Goal: Task Accomplishment & Management: Complete application form

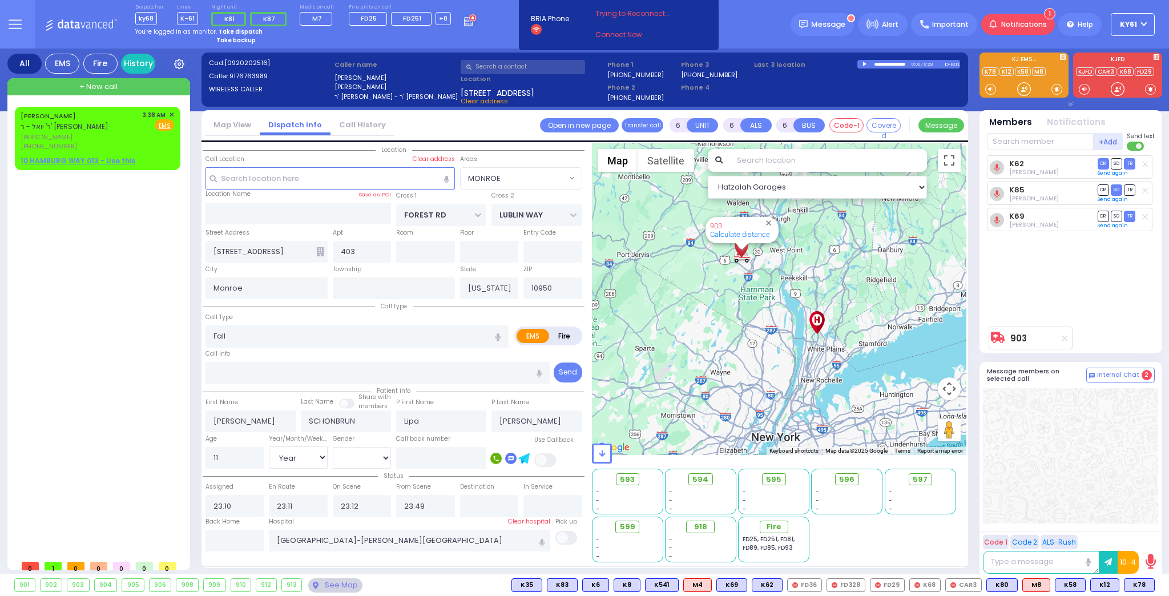
select select "MONROE"
select select "Year"
select select "[DEMOGRAPHIC_DATA]"
click at [235, 31] on strong "Take dispatch" at bounding box center [241, 31] width 44 height 9
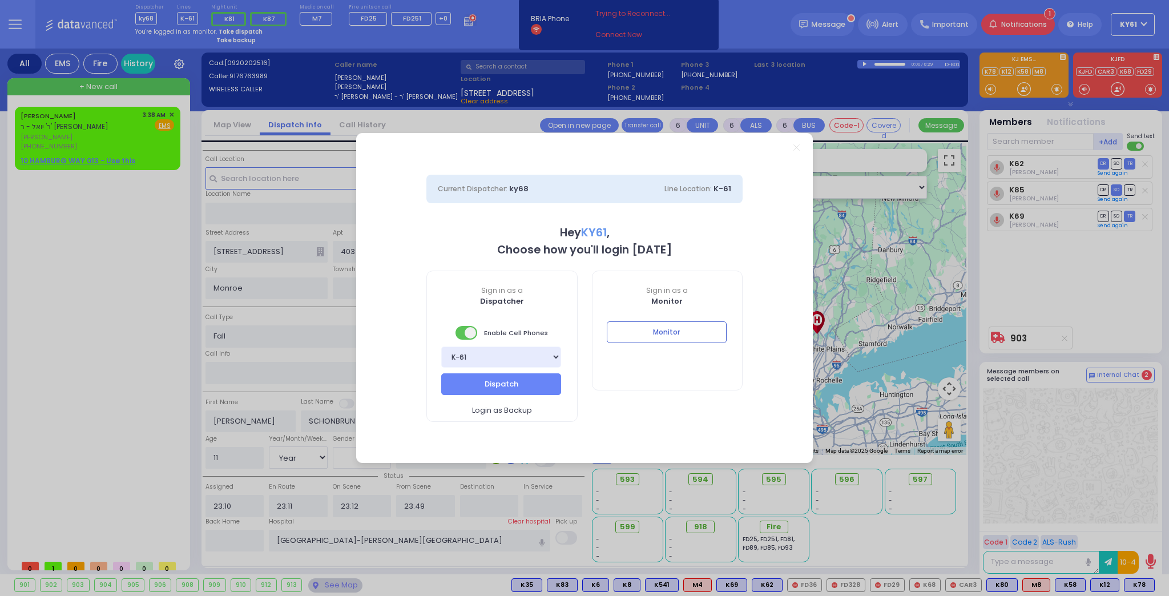
select select "7"
click at [511, 383] on button "Dispatch" at bounding box center [501, 384] width 120 height 22
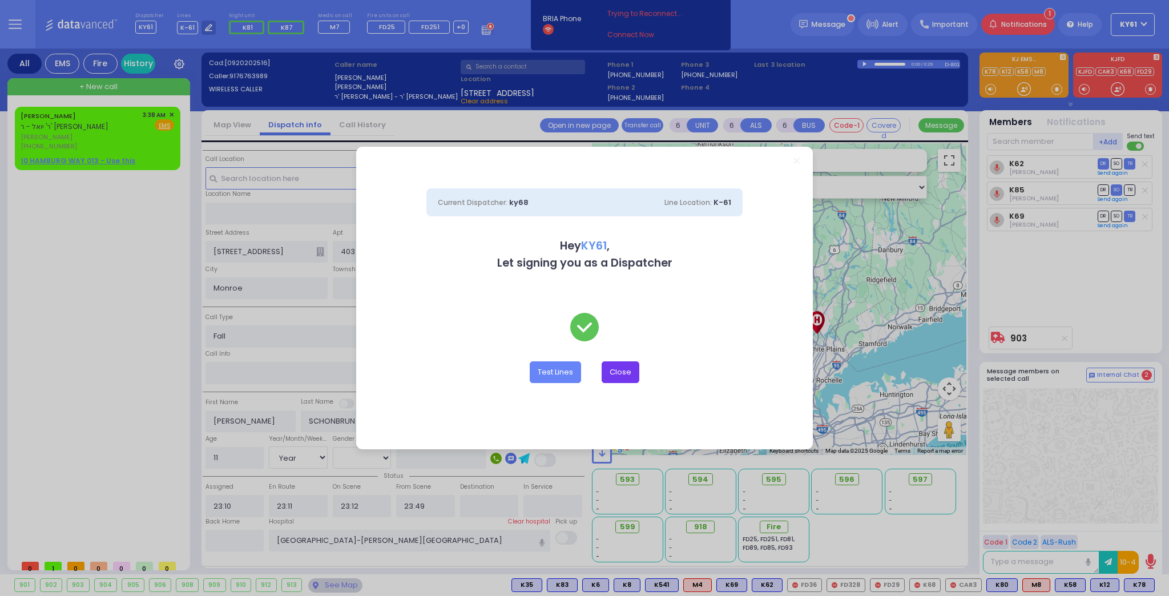
click at [620, 370] on button "Close" at bounding box center [620, 372] width 38 height 22
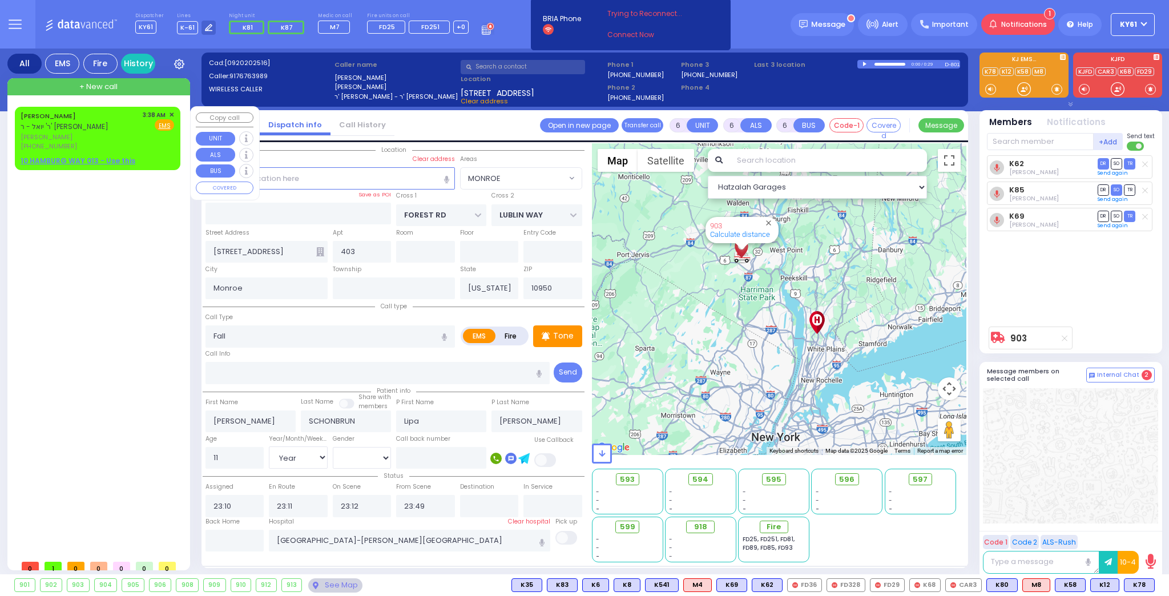
click at [108, 139] on span "[PERSON_NAME]" at bounding box center [80, 137] width 118 height 10
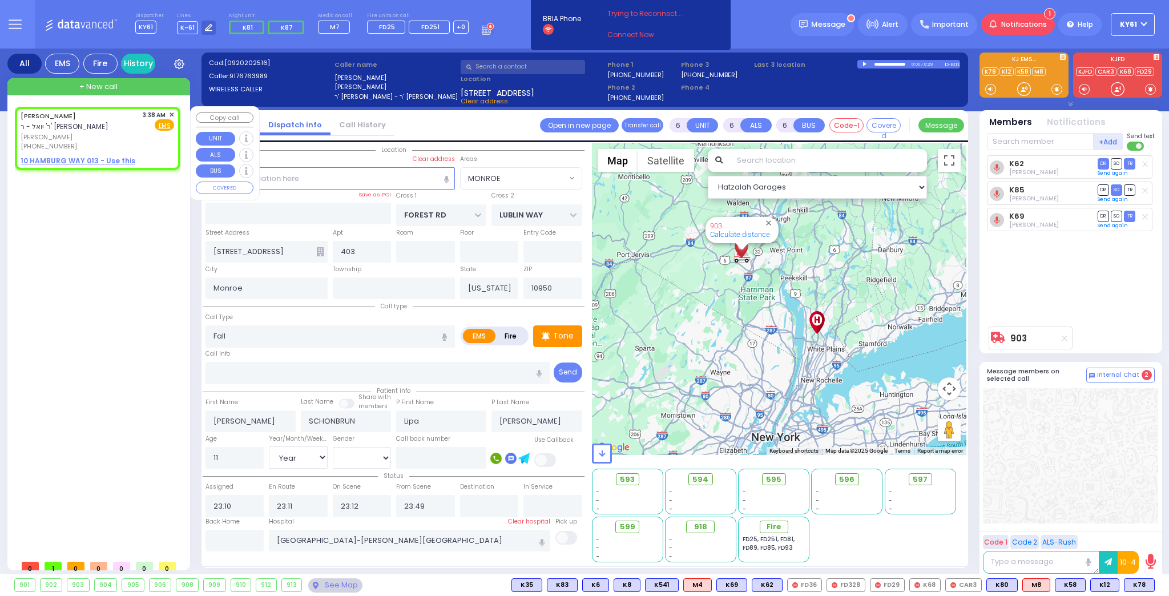
type input "2"
type input "1"
select select
radio input "true"
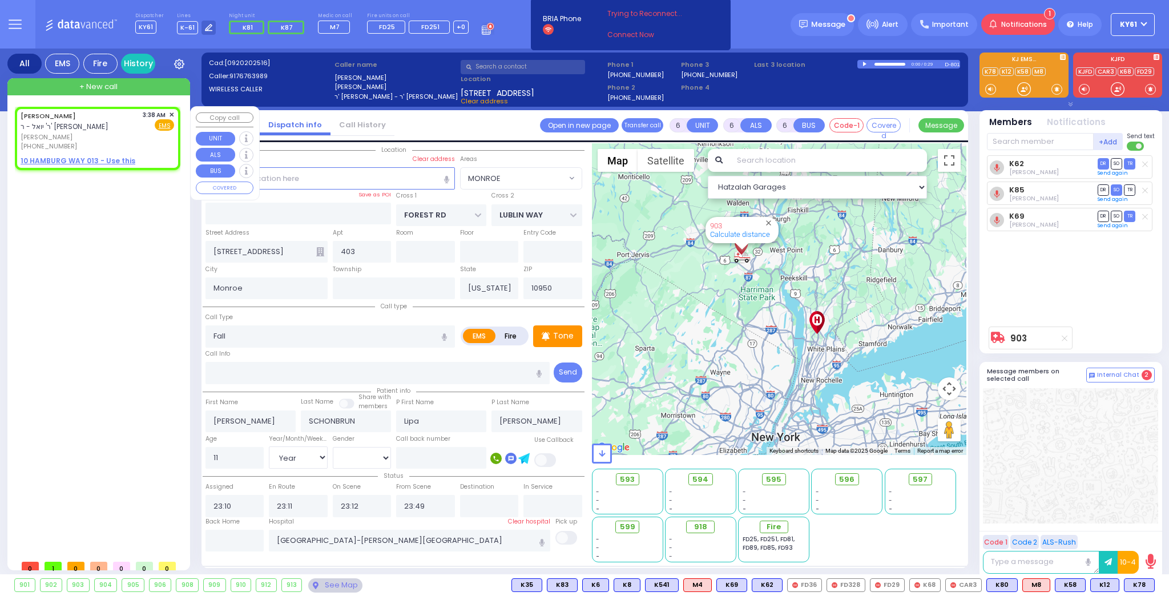
type input "YECHESKEL SHRAGA"
type input "GRUBER"
select select
type input "03:38"
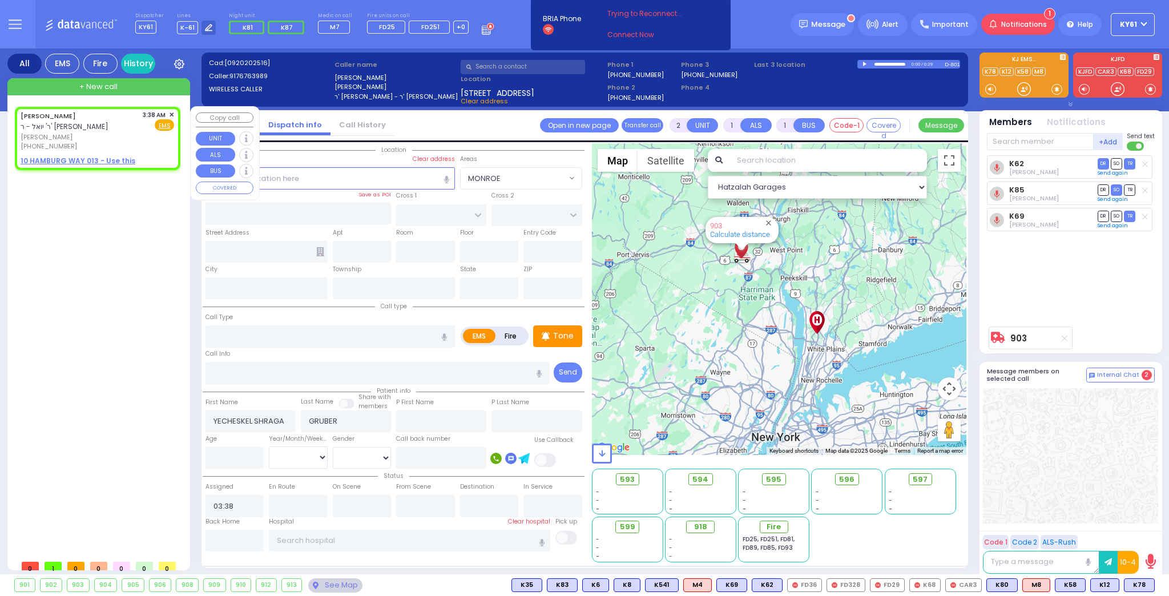
select select "Hatzalah Garages"
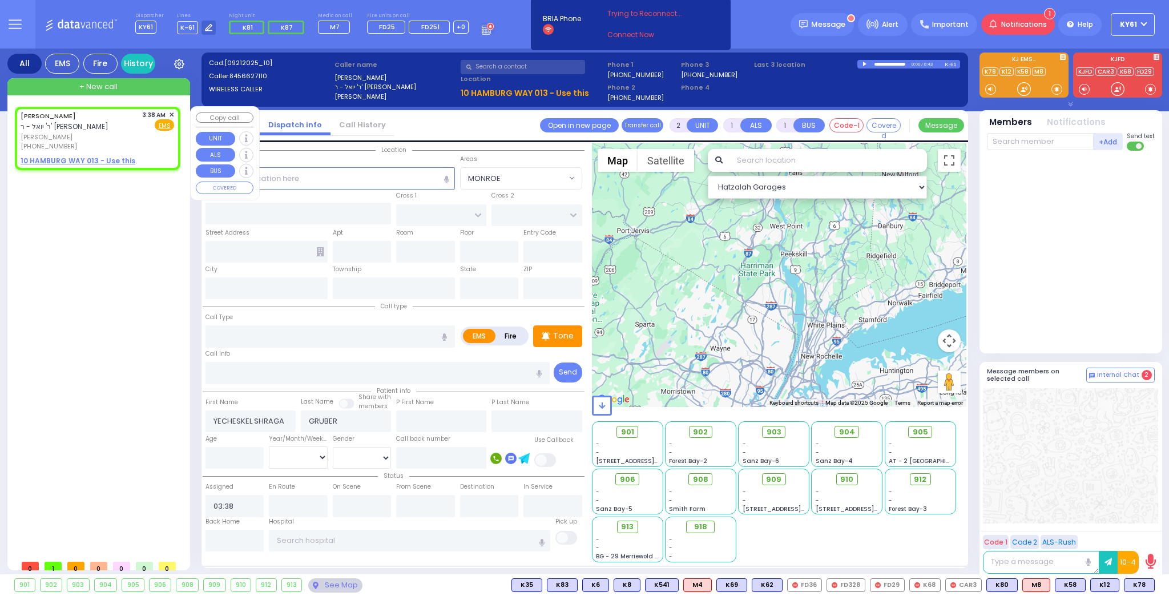
click at [66, 160] on u "10 HAMBURG WAY 013 - Use this" at bounding box center [78, 161] width 115 height 10
select select
radio input "true"
select select
select select "Hatzalah Garages"
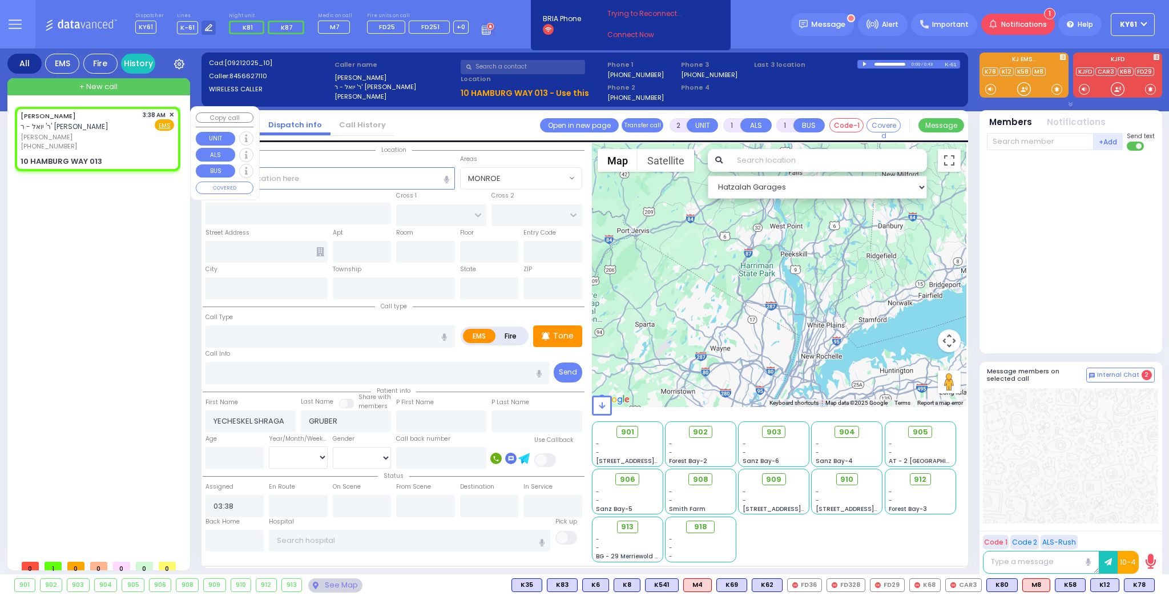
select select
radio input "true"
select select
select select "Hatzalah Garages"
type input "TOLTCHAV WAY"
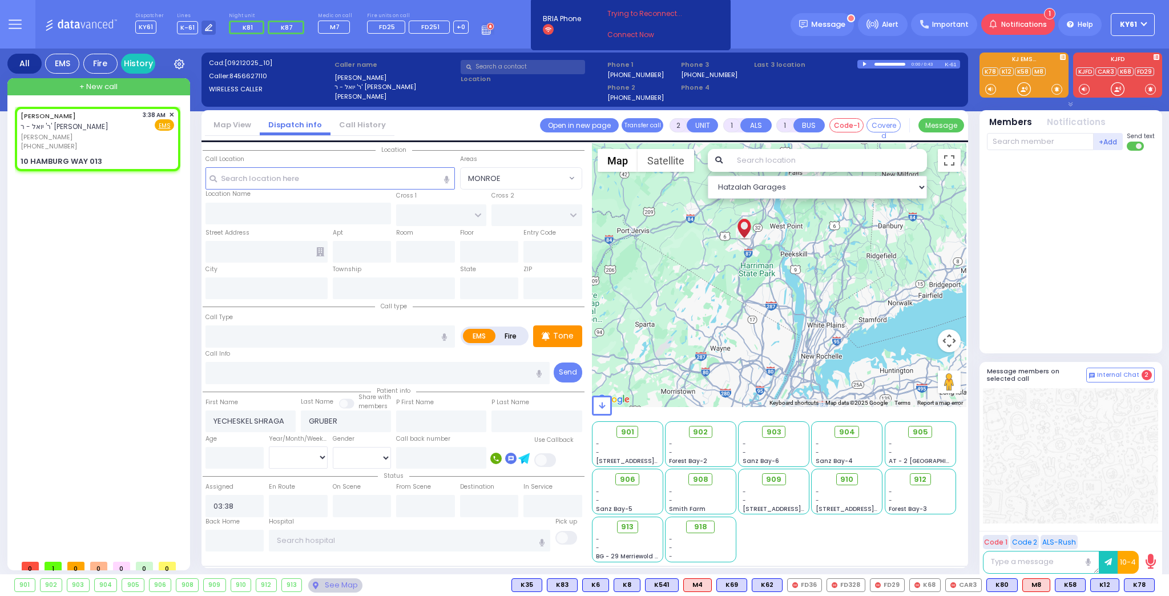
type input "[GEOGRAPHIC_DATA]"
type input "[STREET_ADDRESS]"
type input "013"
type input "[PERSON_NAME]"
type input "[US_STATE]"
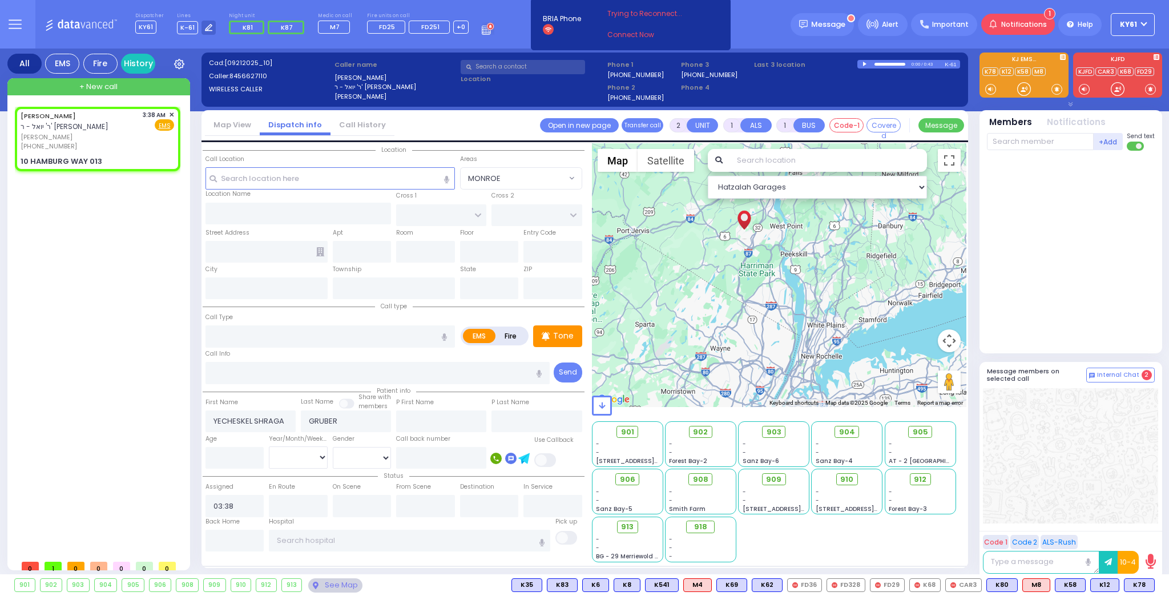
type input "10950"
select select "BEIRECH MOSHE"
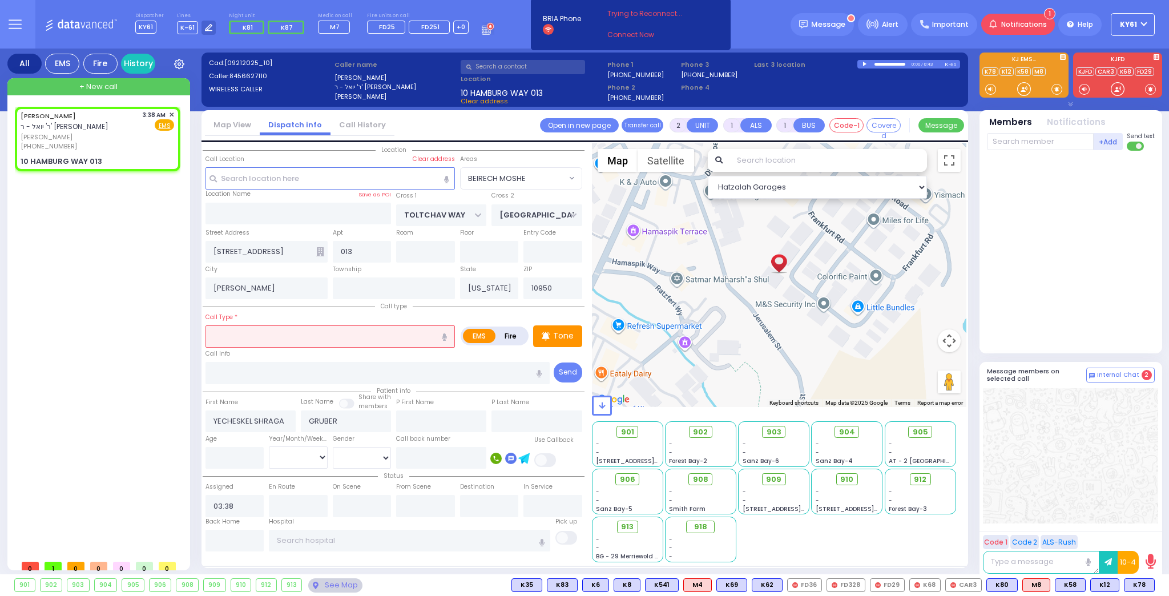
click at [329, 338] on input "text" at bounding box center [329, 336] width 249 height 22
type input "check out a child"
select select
radio input "true"
select select
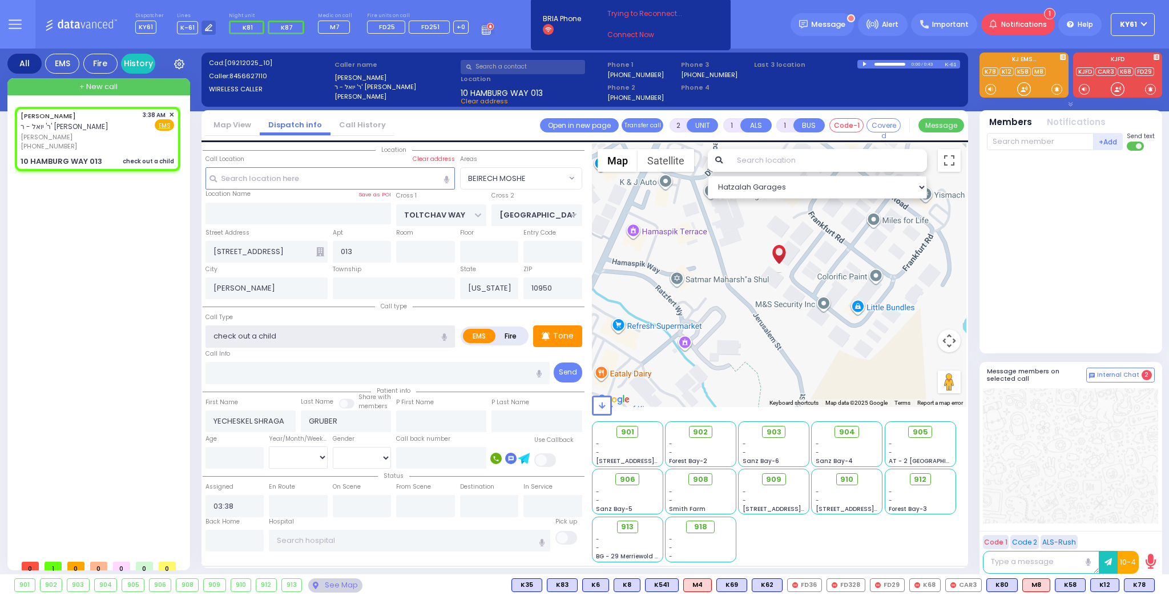
select select "Hatzalah Garages"
select select "BEIRECH MOSHE"
type input "check out a child"
click at [1140, 588] on span "K81" at bounding box center [1140, 585] width 28 height 13
select select
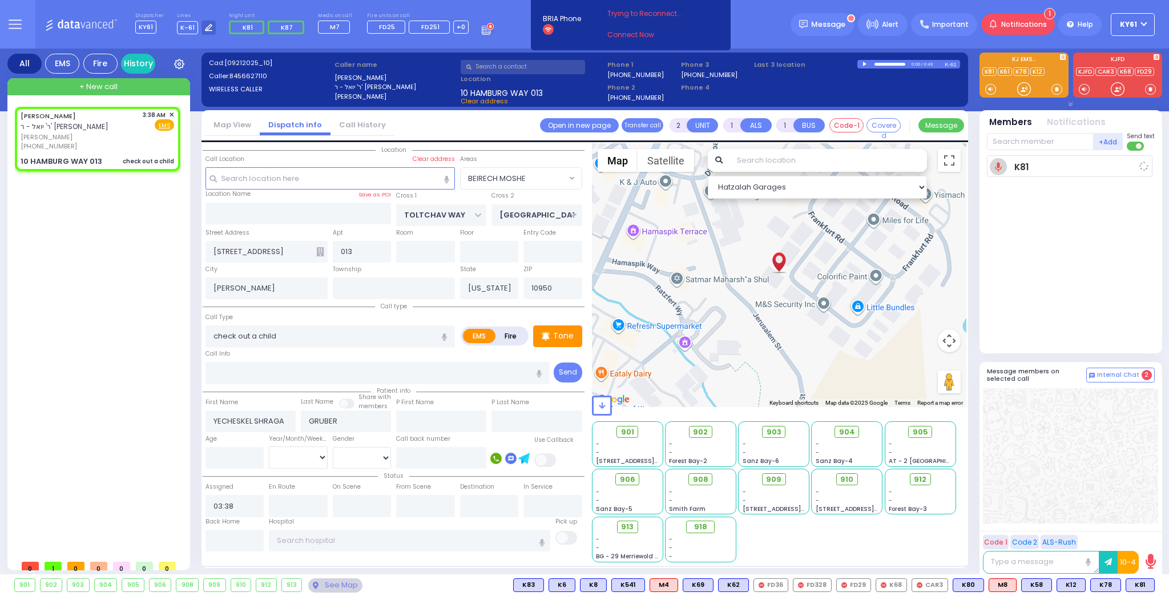
radio input "true"
select select
type input "03:40"
select select "Hatzalah Garages"
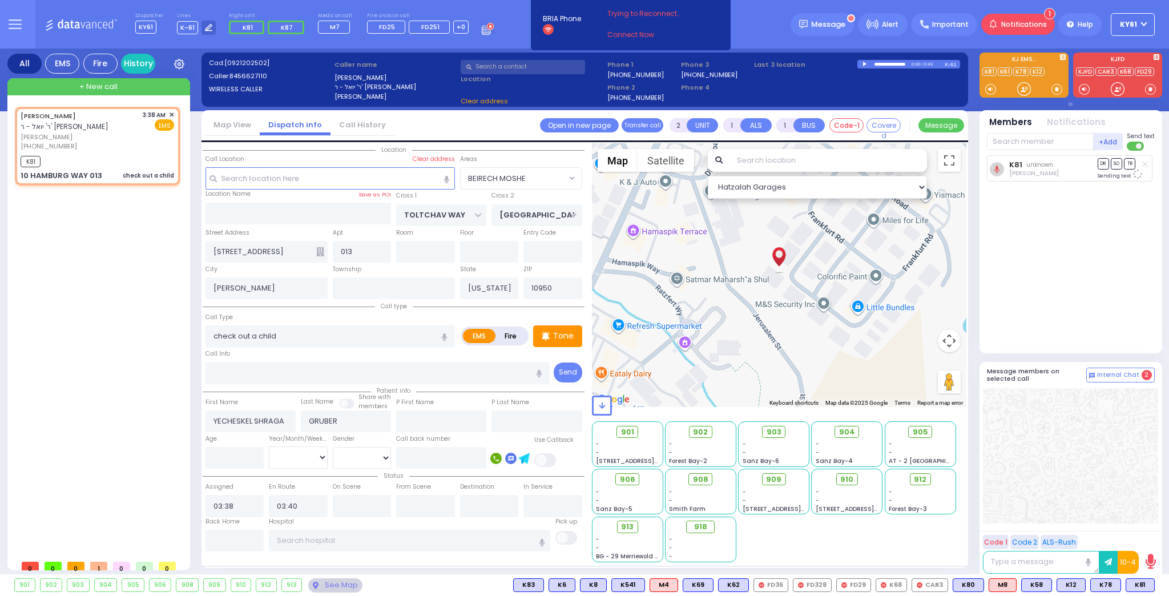
select select
radio input "true"
select select
select select "Hatzalah Garages"
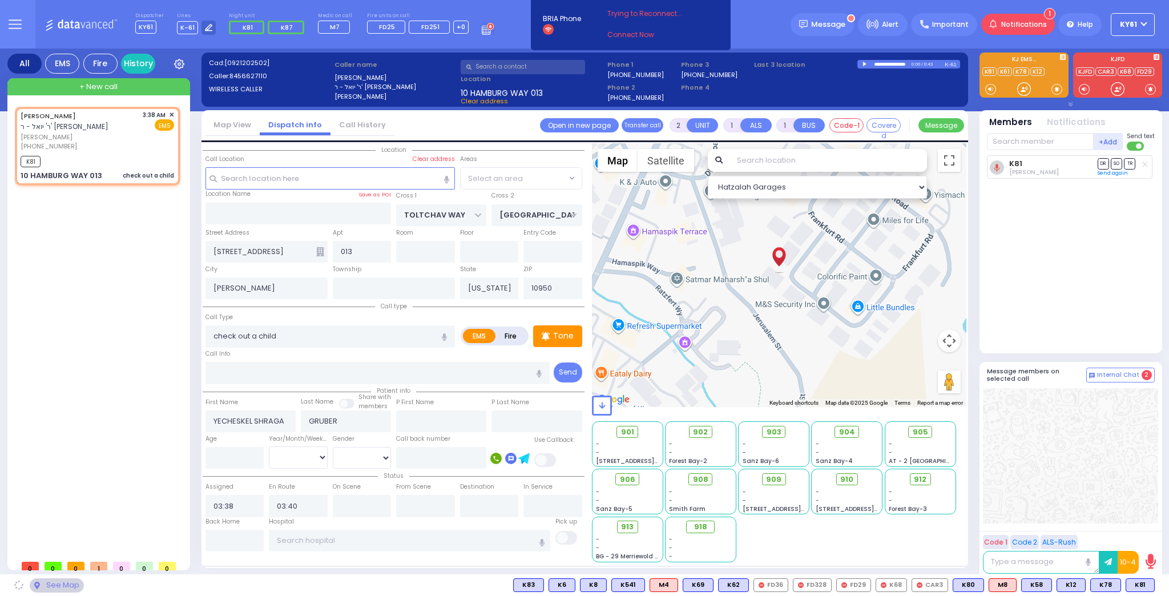
radio input "true"
select select
select select "Hatzalah Garages"
select select "BEIRECH MOSHE"
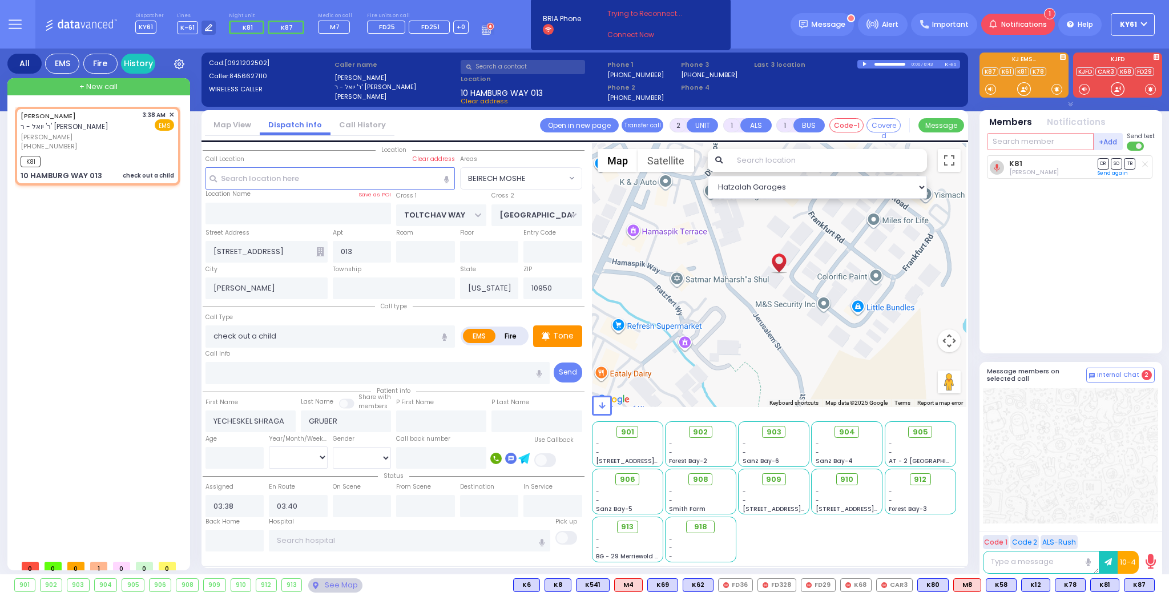
click at [1029, 144] on input "text" at bounding box center [1040, 141] width 107 height 17
type input "87"
click at [1024, 158] on div "KY87 [PERSON_NAME]" at bounding box center [1071, 165] width 163 height 20
select select
radio input "true"
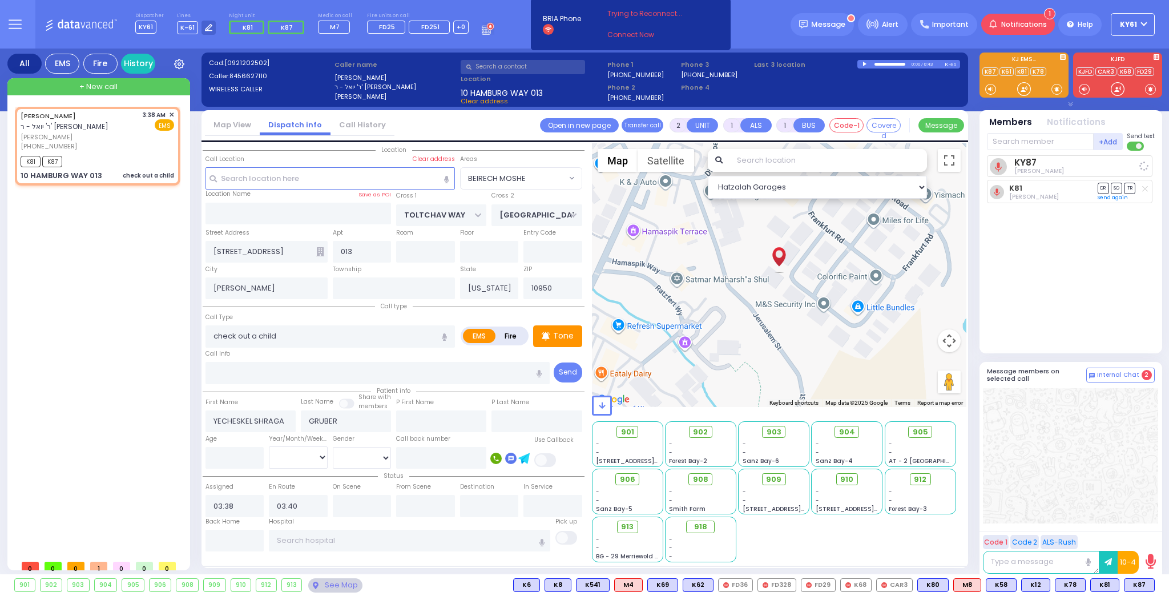
select select
select select "Hatzalah Garages"
select select "BEIRECH MOSHE"
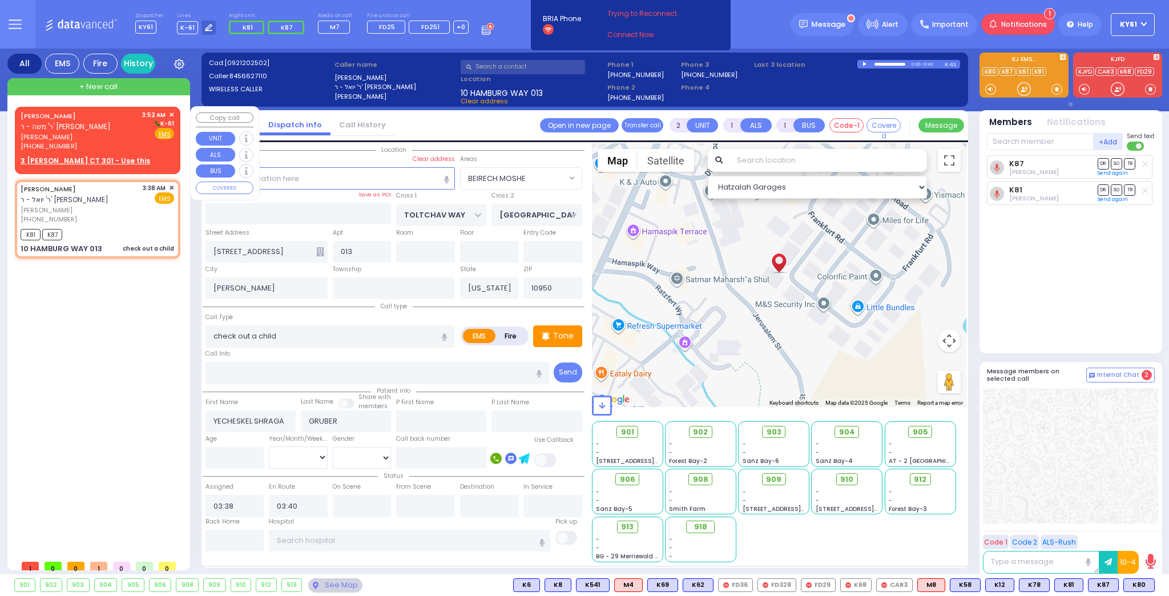
click at [128, 160] on div "3 [PERSON_NAME] CT 301 - Use this" at bounding box center [98, 161] width 154 height 10
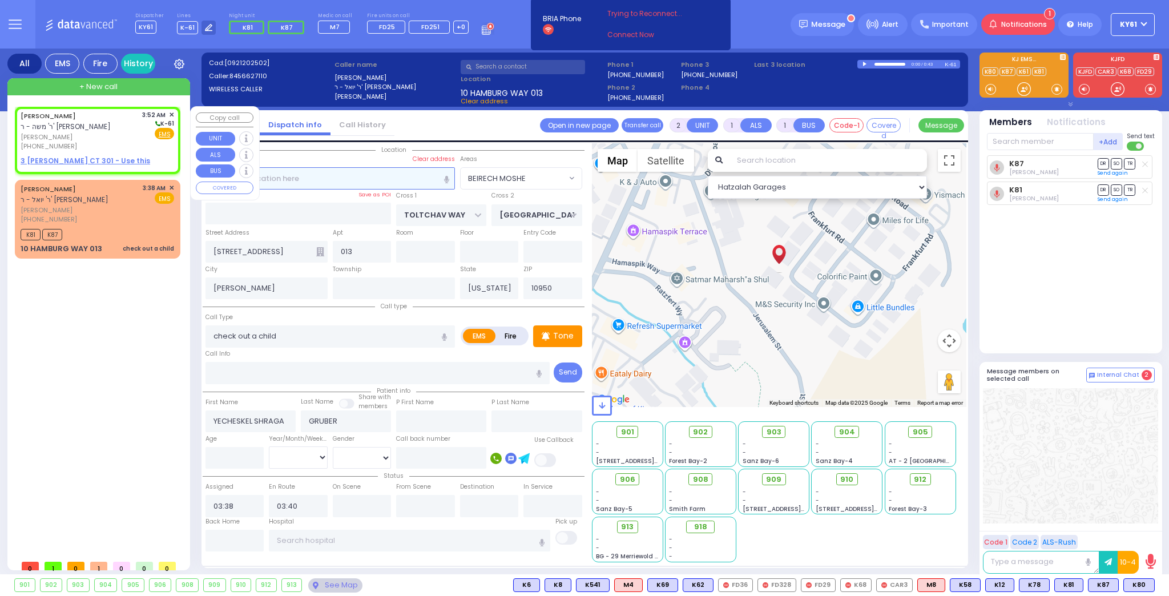
select select
radio input "true"
type input "[PERSON_NAME]"
select select
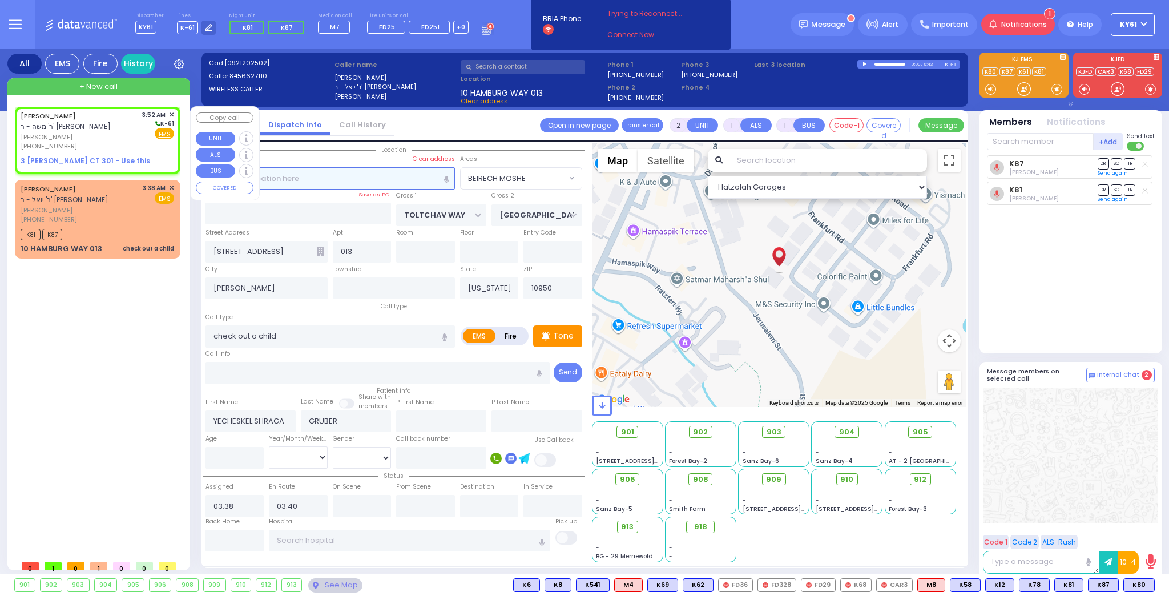
type input "03:52"
select select "Hatzalah Garages"
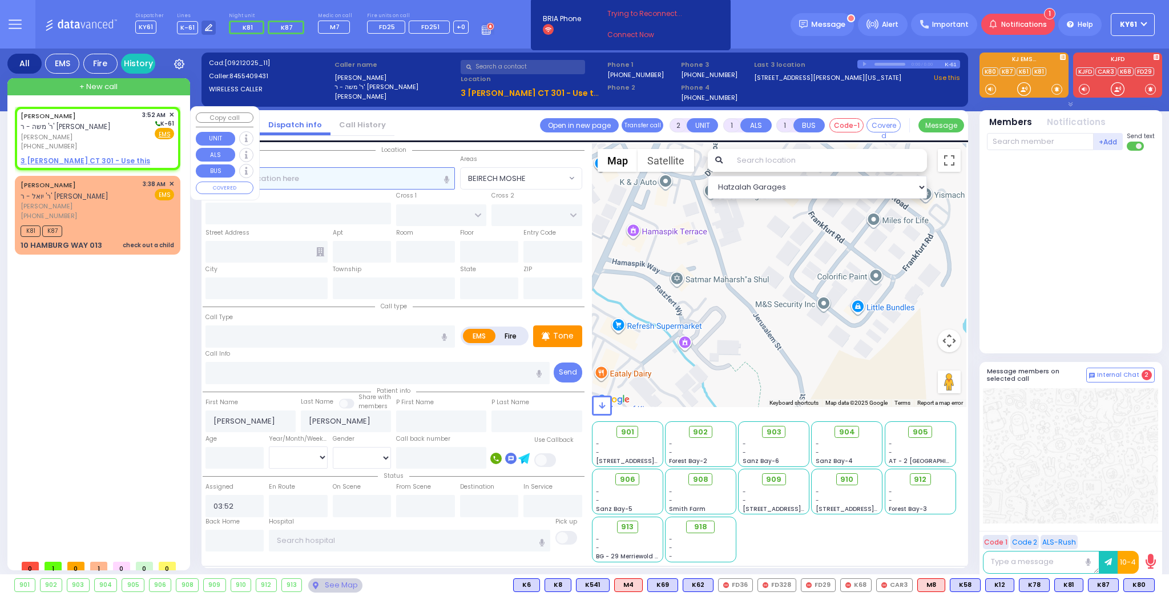
select select
radio input "true"
select select
select select "Hatzalah Garages"
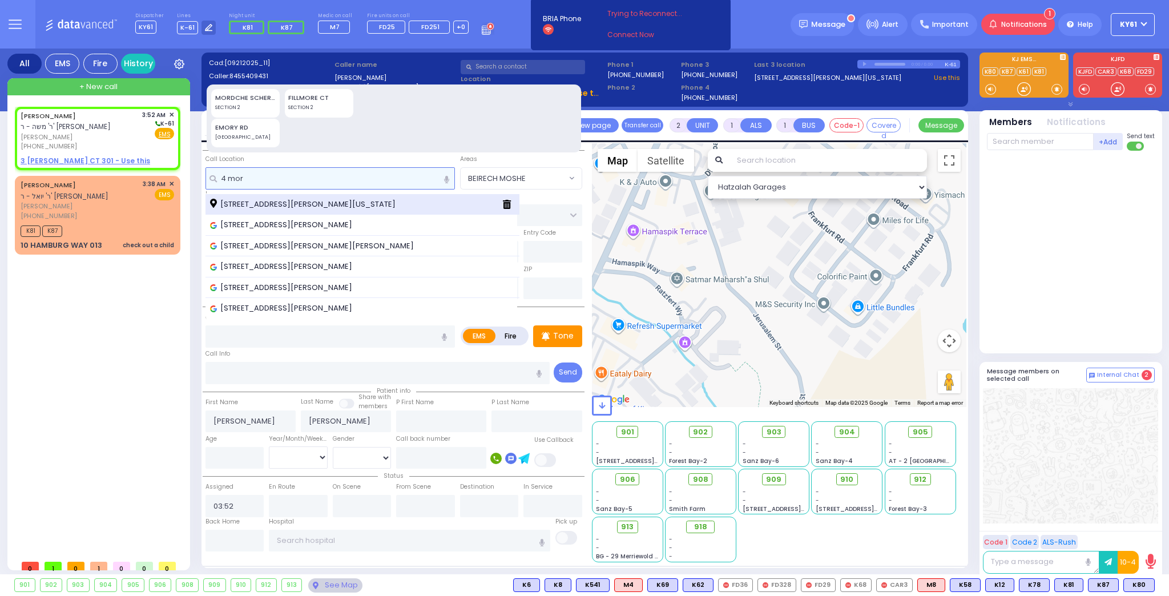
type input "4 mor"
click at [320, 200] on span "[STREET_ADDRESS][PERSON_NAME][US_STATE]" at bounding box center [304, 204] width 189 height 11
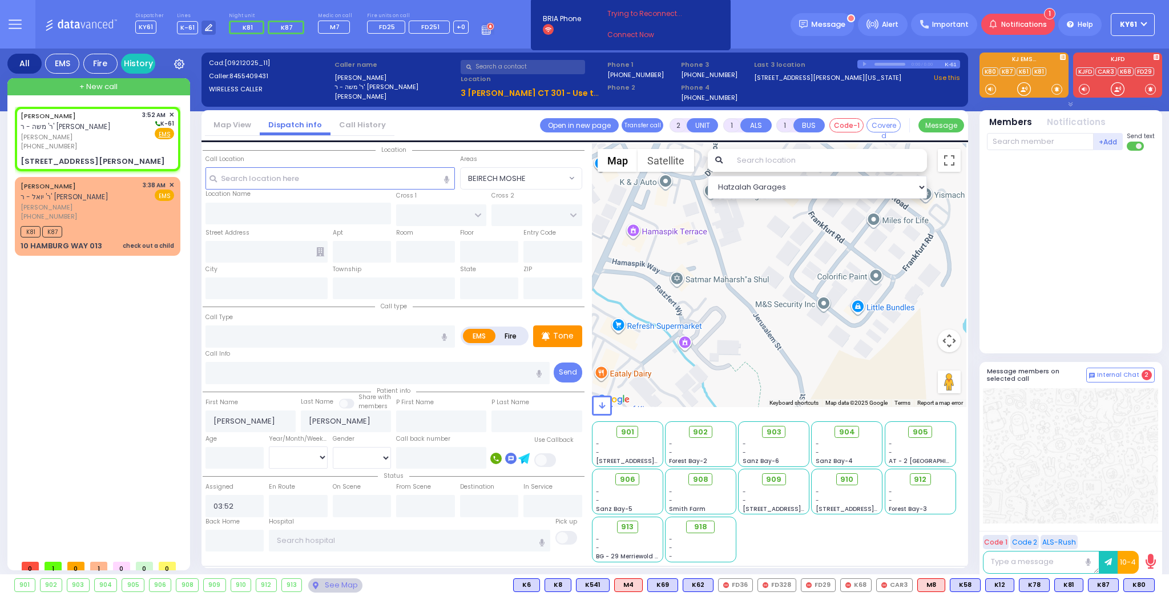
select select
radio input "true"
select select
select select "Hatzalah Garages"
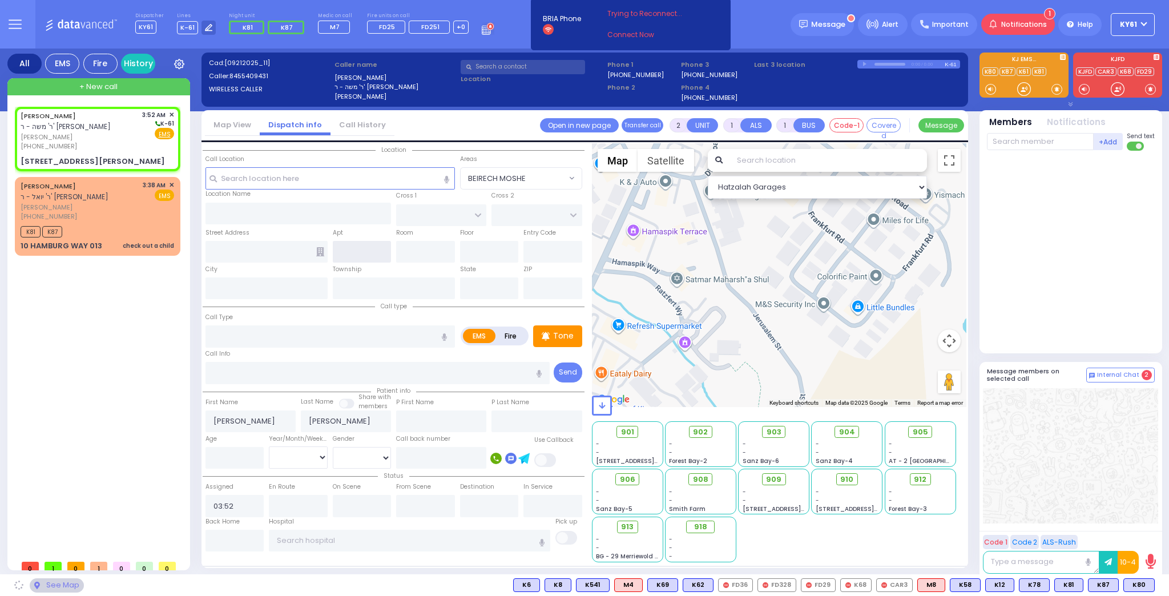
type input "[PERSON_NAME] LN"
type input "SCHUNNEMUNK RD"
type input "[STREET_ADDRESS][PERSON_NAME]"
type input "Monroe"
type input "[US_STATE]"
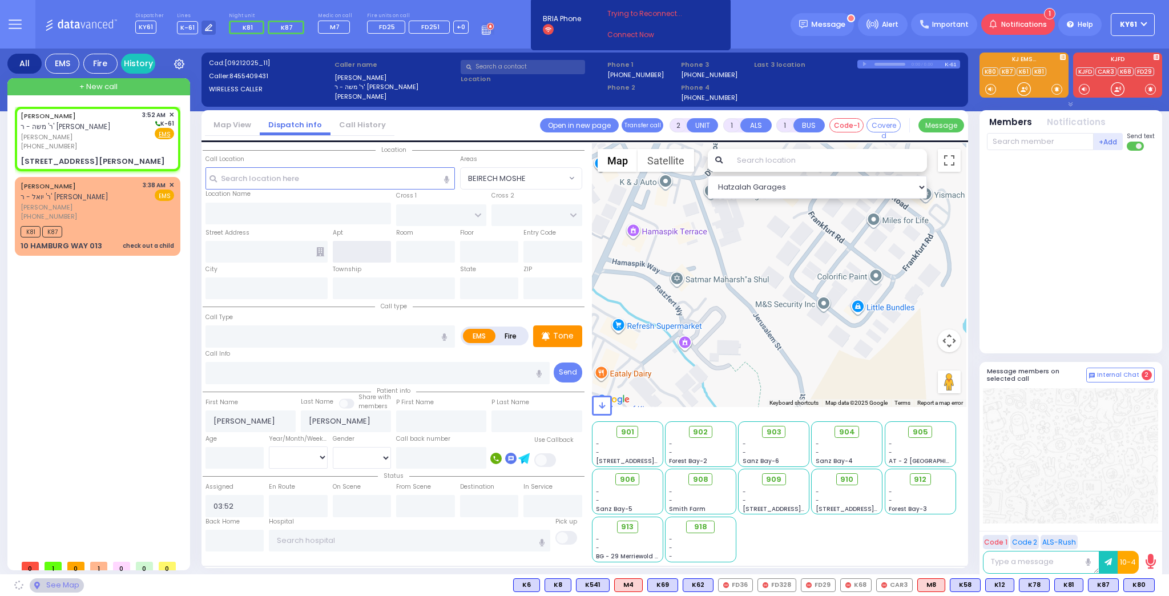
type input "10950"
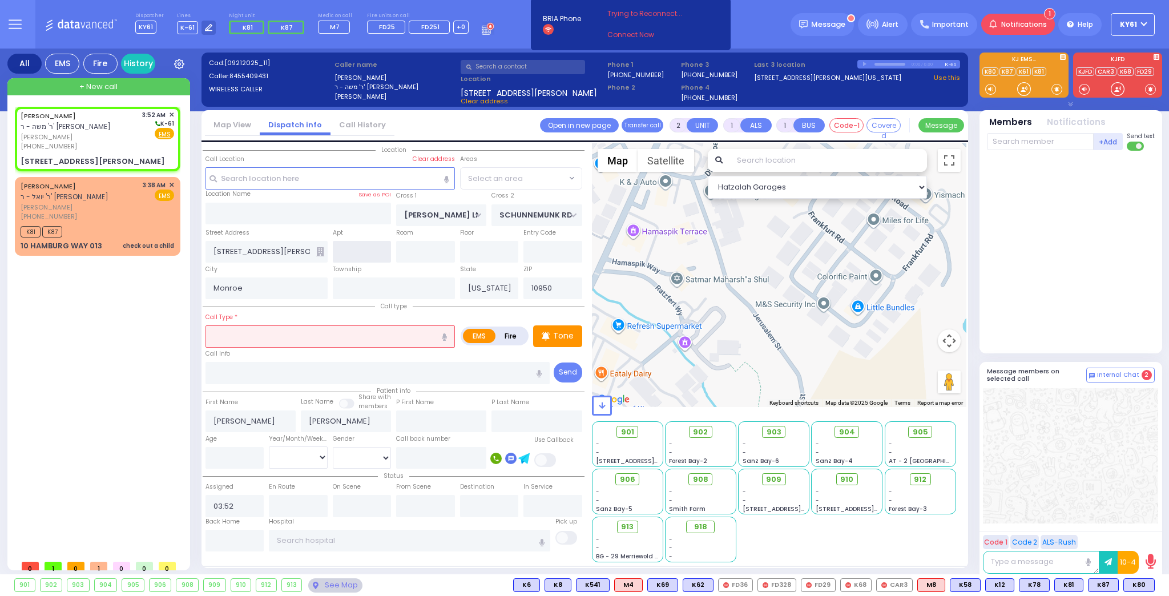
select select "SECTION 2"
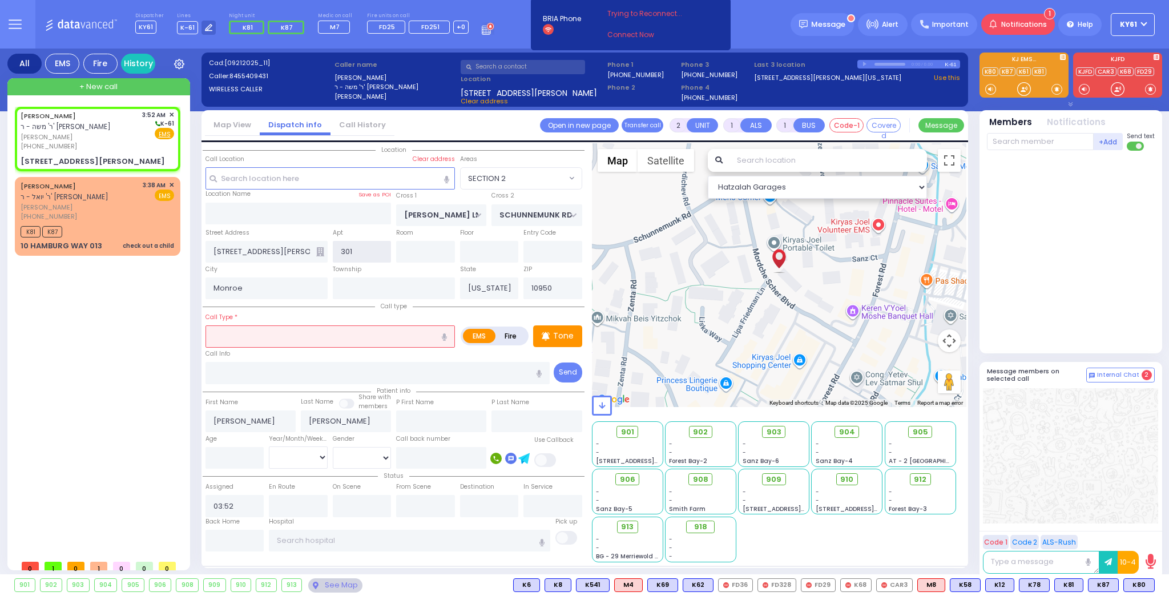
type input "301"
drag, startPoint x: 216, startPoint y: 450, endPoint x: 224, endPoint y: 455, distance: 9.0
click at [218, 452] on input "number" at bounding box center [234, 458] width 59 height 22
select select
radio input "true"
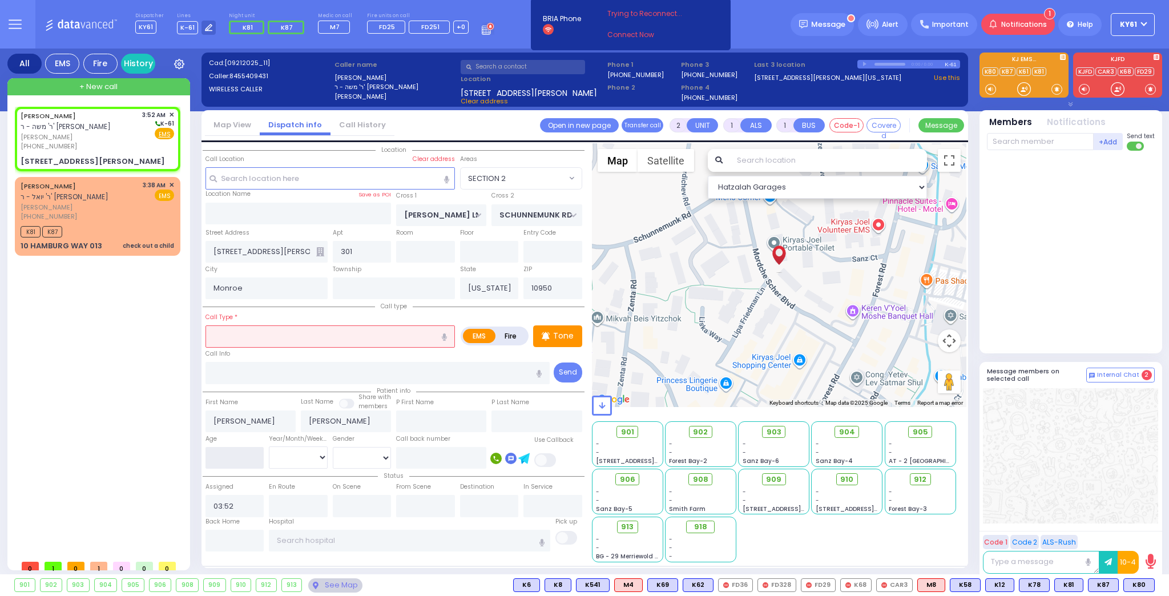
select select
type input "1"
select select "Hatzalah Garages"
select select "SECTION 2"
type input "10"
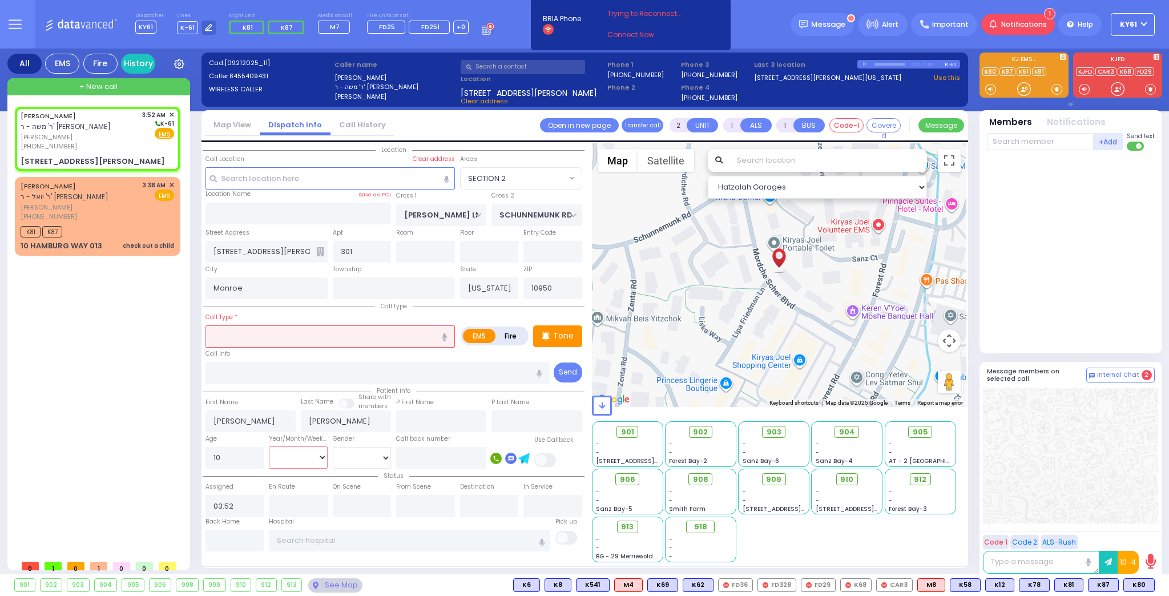
click at [309, 455] on select "Year Month Week Day" at bounding box center [298, 457] width 59 height 22
select select
radio input "true"
select select
select select "Hatzalah Garages"
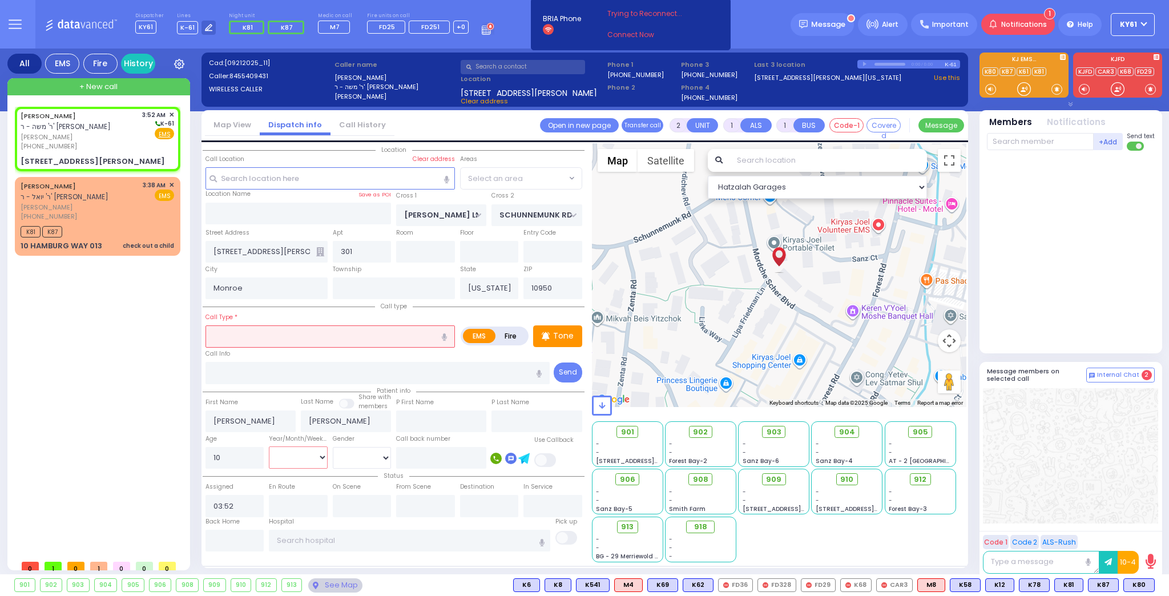
select select "SECTION 2"
select select "Month"
click at [269, 446] on select "Year Month Week Day" at bounding box center [298, 457] width 59 height 22
select select
radio input "true"
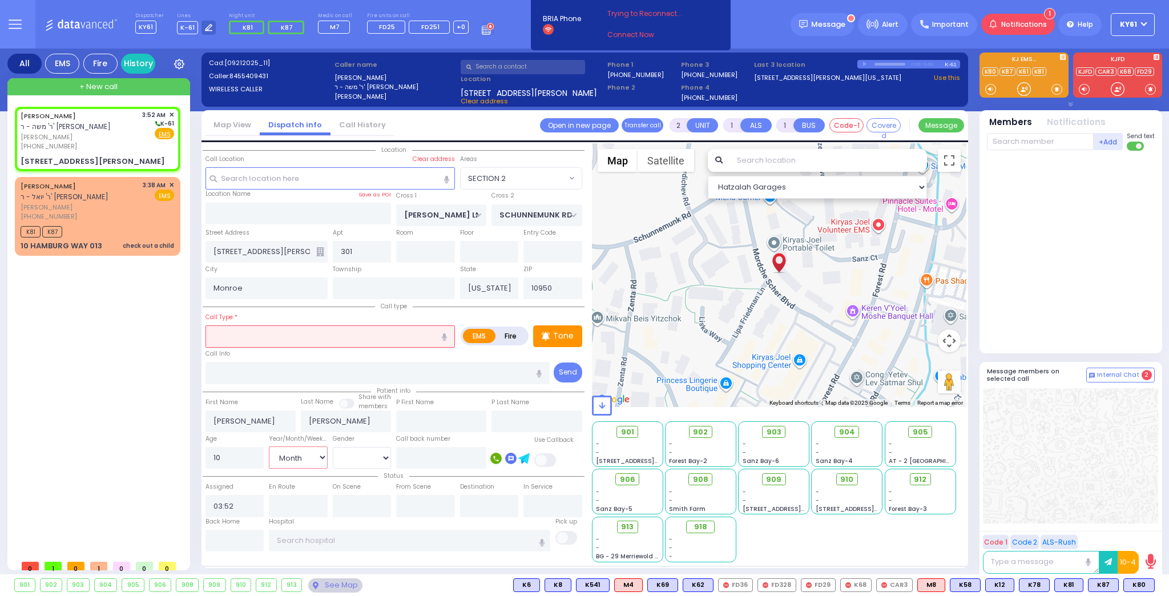
select select "Month"
select select "Hatzalah Garages"
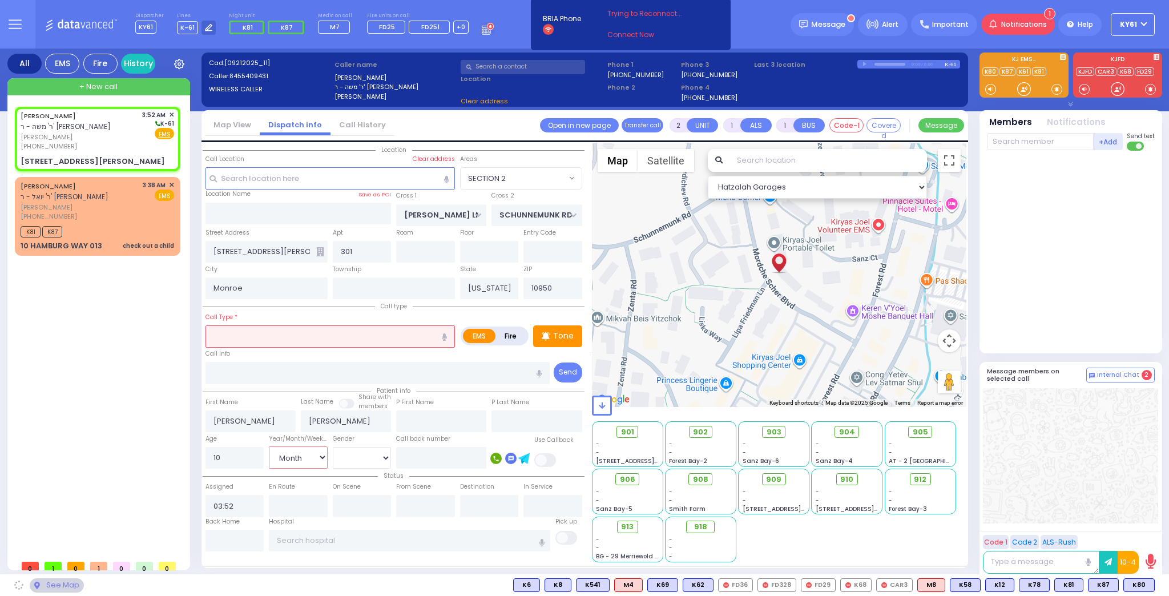
select select "SECTION 2"
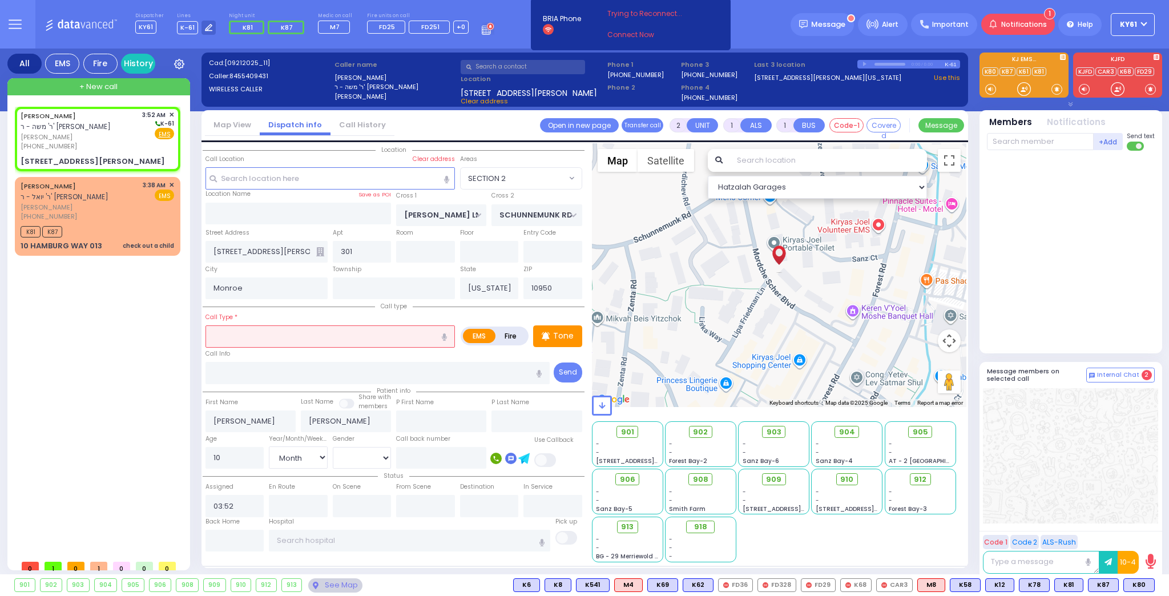
click at [320, 339] on input "text" at bounding box center [329, 336] width 249 height 22
select select
radio input "true"
select select "Month"
select select "Hatzalah Garages"
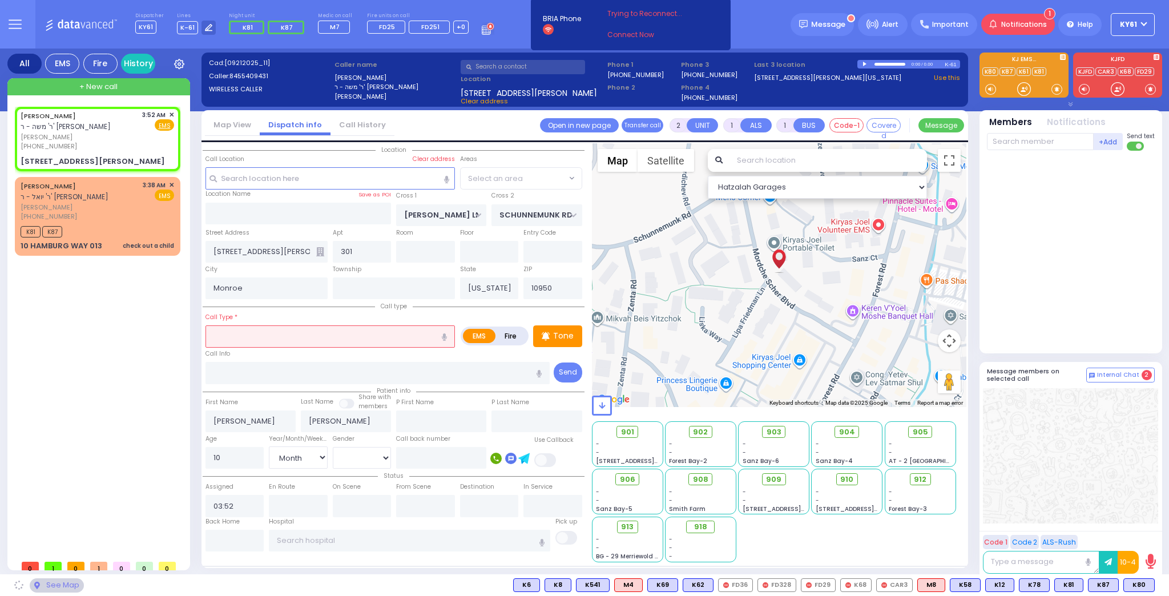
select select "SECTION 2"
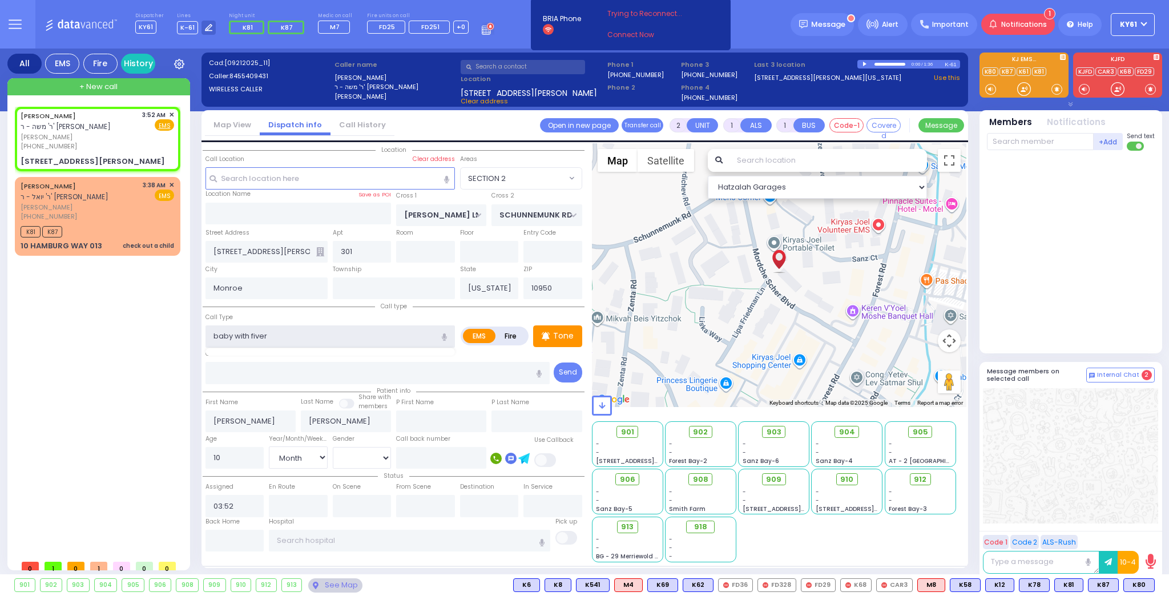
type input "baby with fiver"
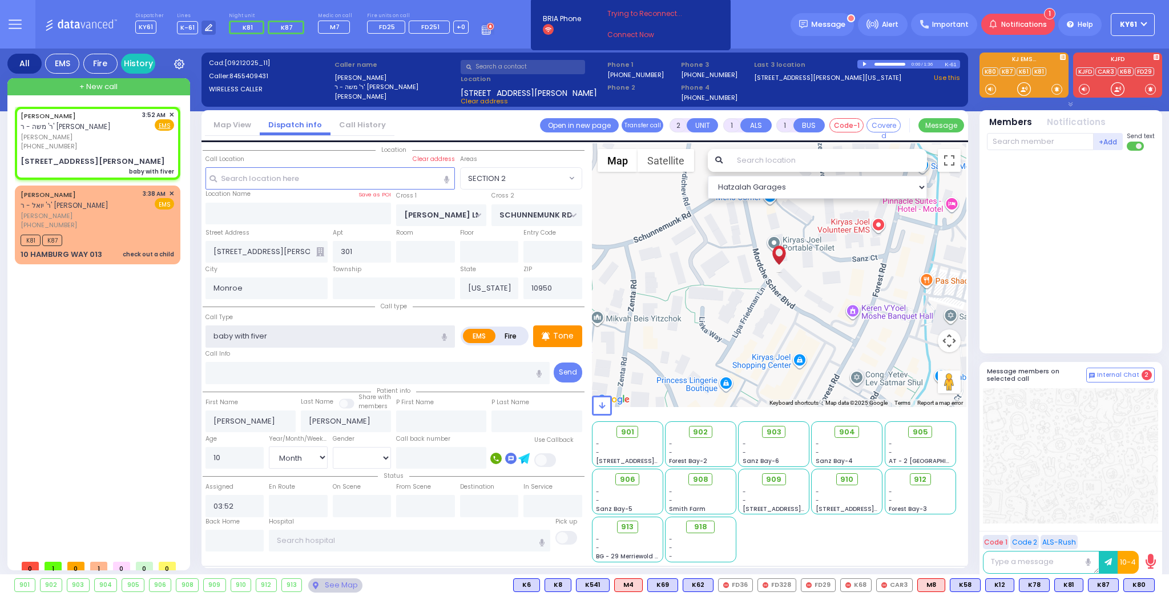
select select
radio input "true"
select select "Month"
select select "Hatzalah Garages"
select select "SECTION 2"
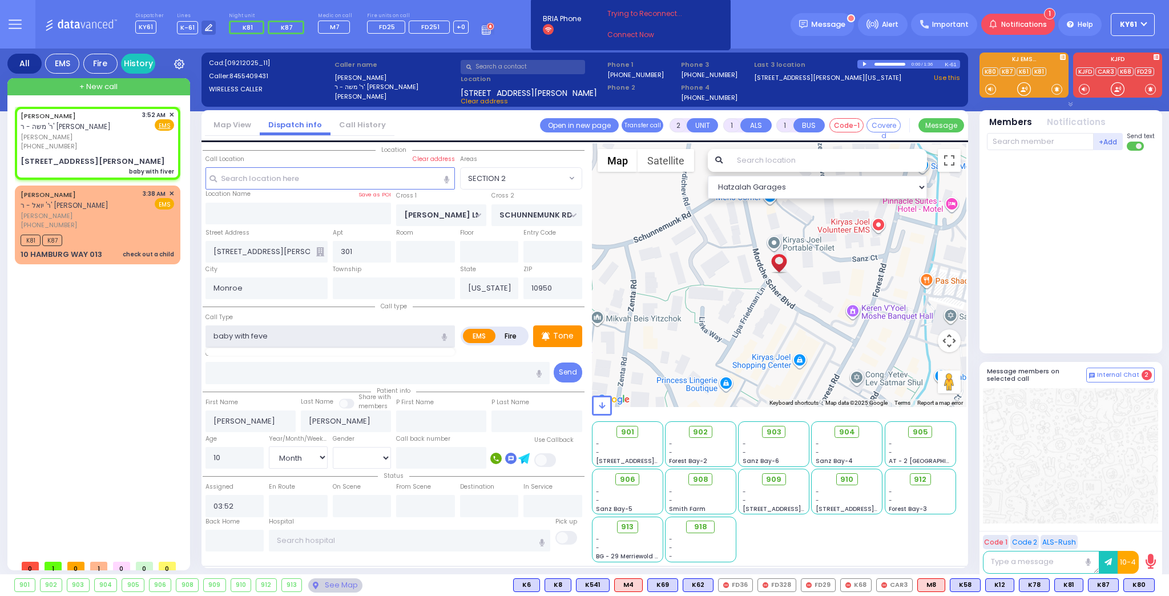
type input "baby with fever"
select select
radio input "true"
select select "Month"
select select "Hatzalah Garages"
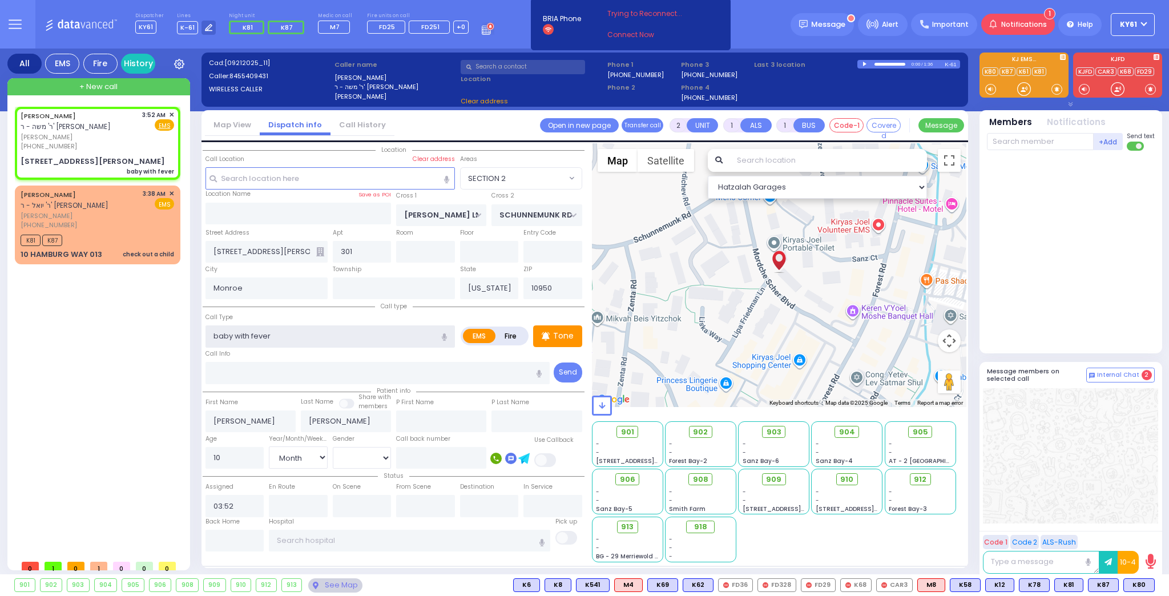
select select "SECTION 2"
type input "baby with fe"
select select
radio input "true"
select select "Month"
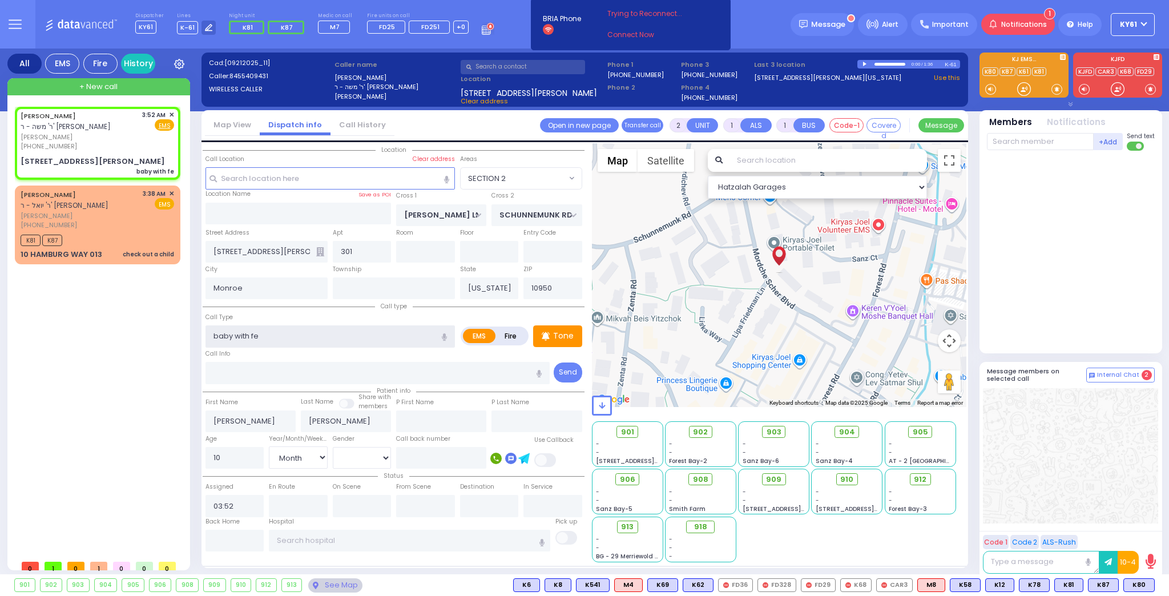
select select "Hatzalah Garages"
select select "SECTION 2"
type input "b"
click at [306, 354] on div "Pt not feeling well" at bounding box center [331, 357] width 244 height 11
type input "Pt not feeling well"
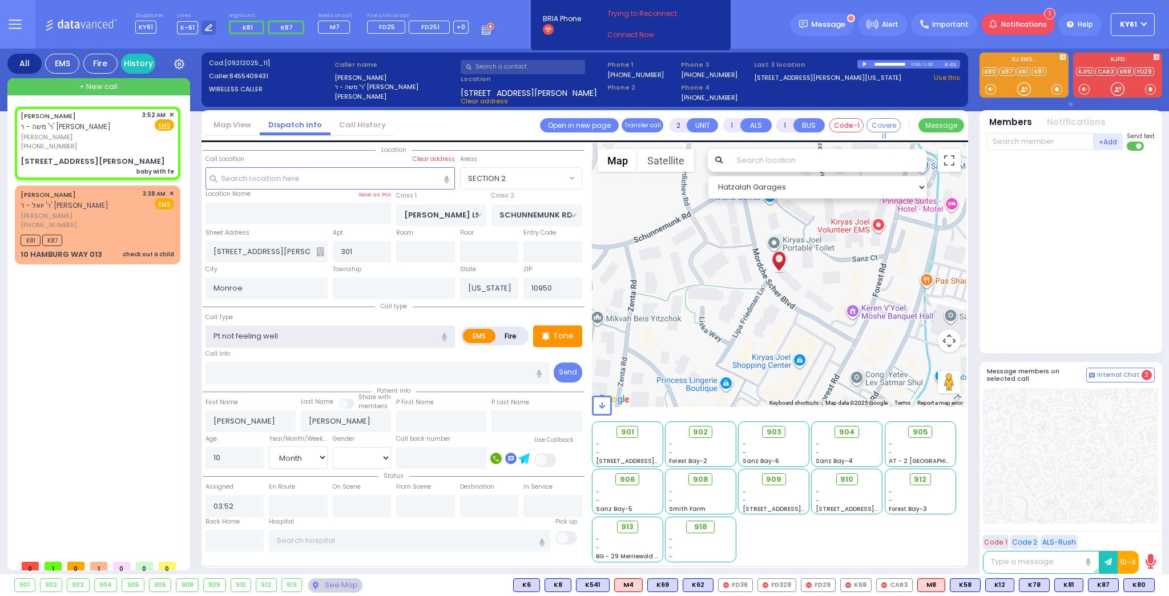
type input "1"
type input "0"
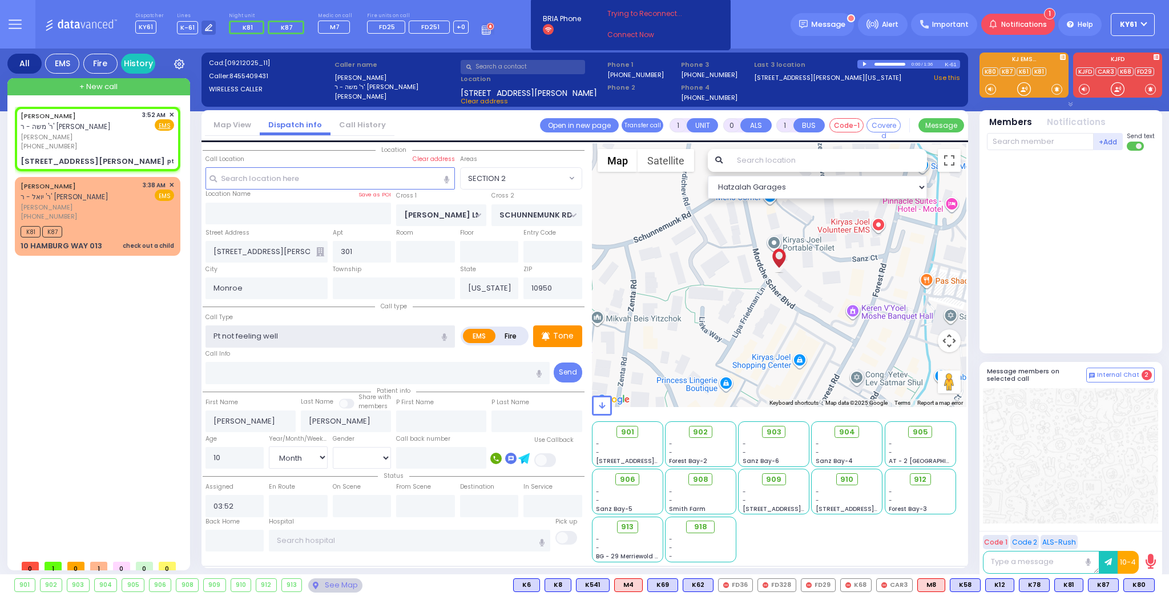
select select
radio input "true"
select select "Month"
select select "Hatzalah Garages"
select select "SECTION 2"
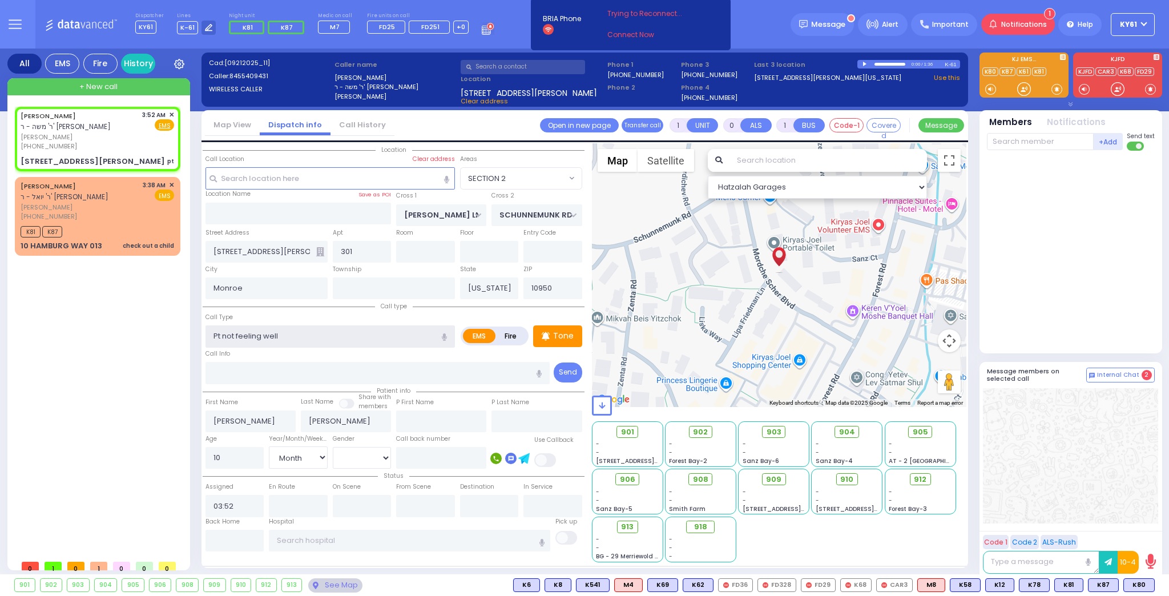
click at [222, 336] on input "Pt not feeling well" at bounding box center [329, 336] width 249 height 22
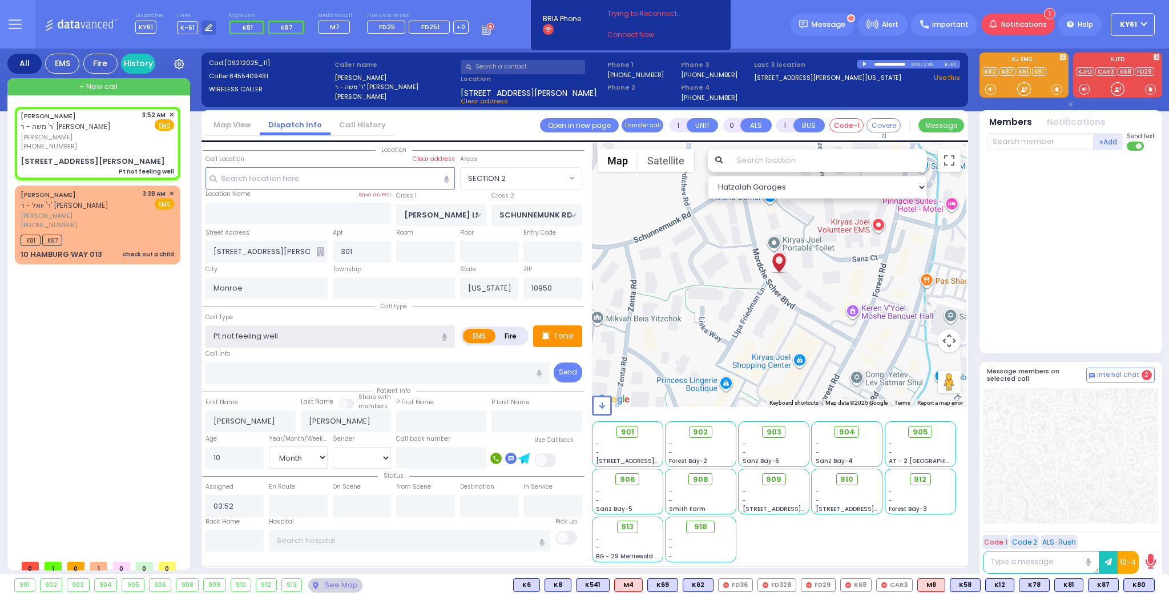
select select
radio input "true"
select select "Month"
select select "Hatzalah Garages"
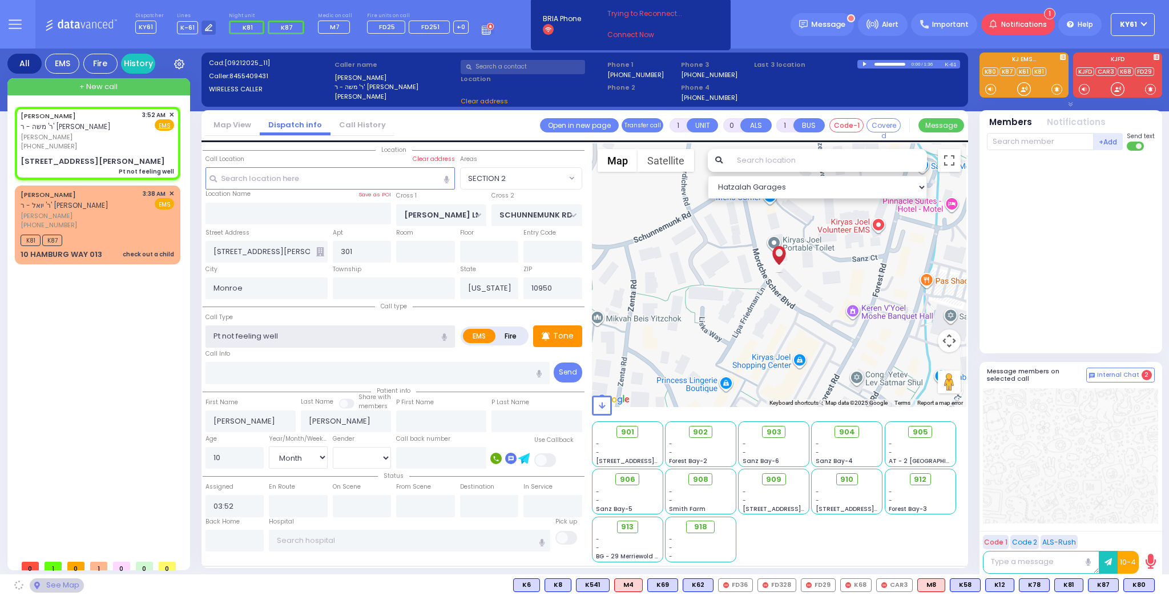
select select "SECTION 2"
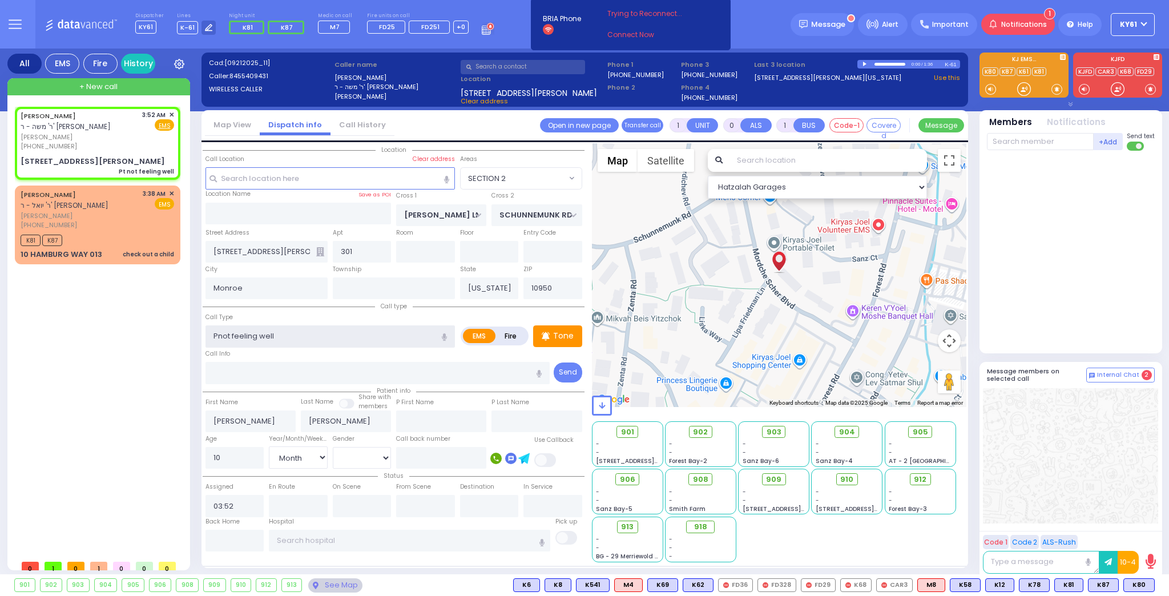
type input "not feeling well"
select select
radio input "true"
select select "Month"
select select "Hatzalah Garages"
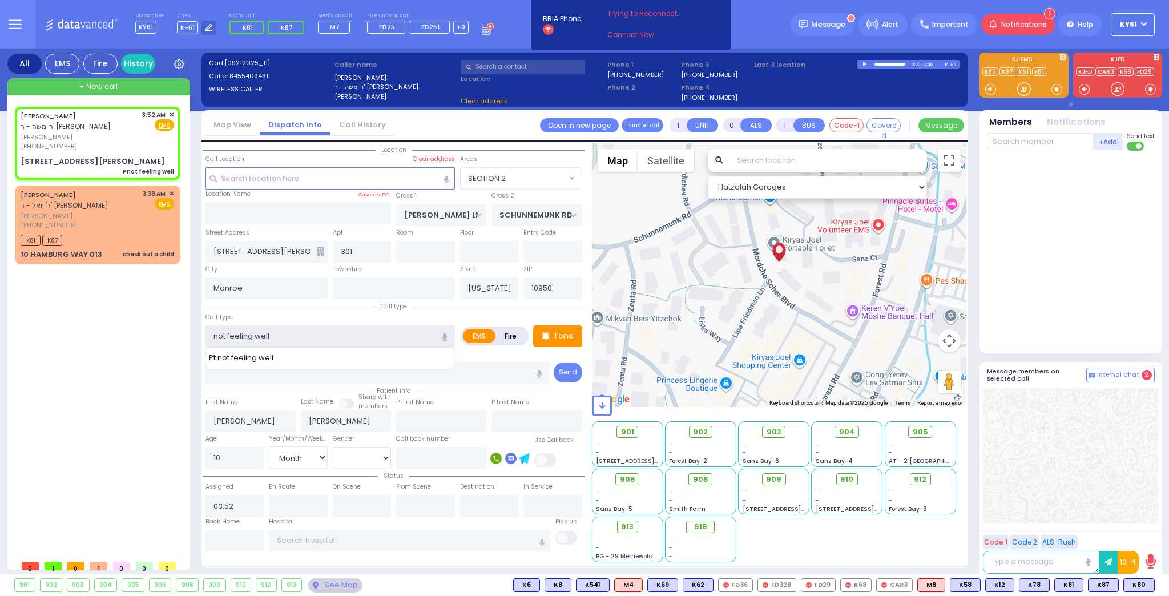
select select "SECTION 2"
type input "bnot feeling well"
select select
radio input "true"
select select "Month"
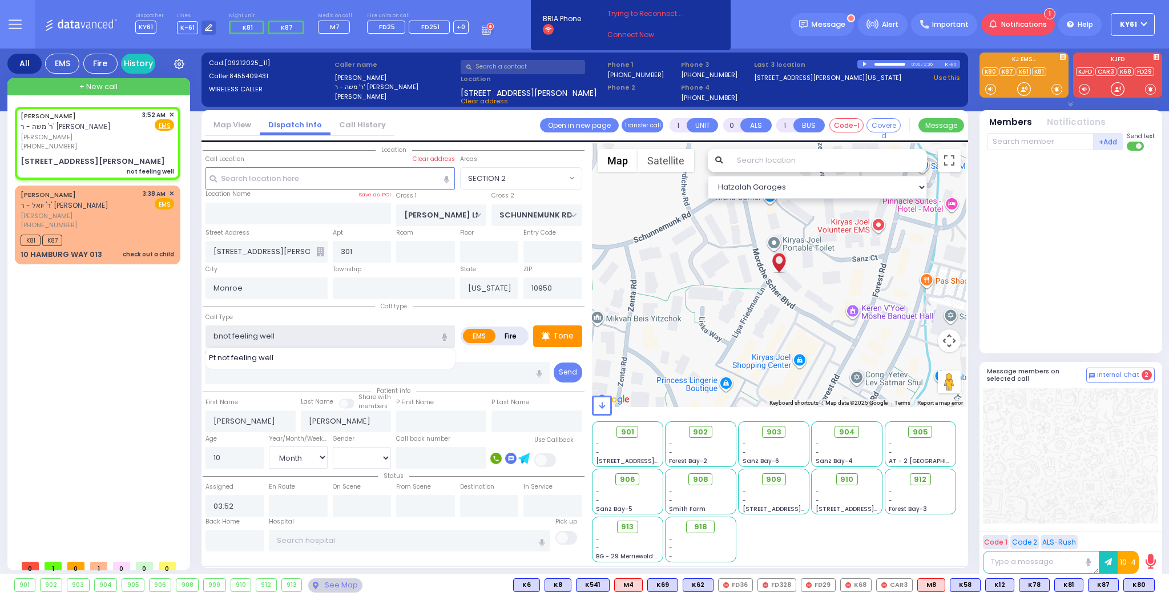
select select "Hatzalah Garages"
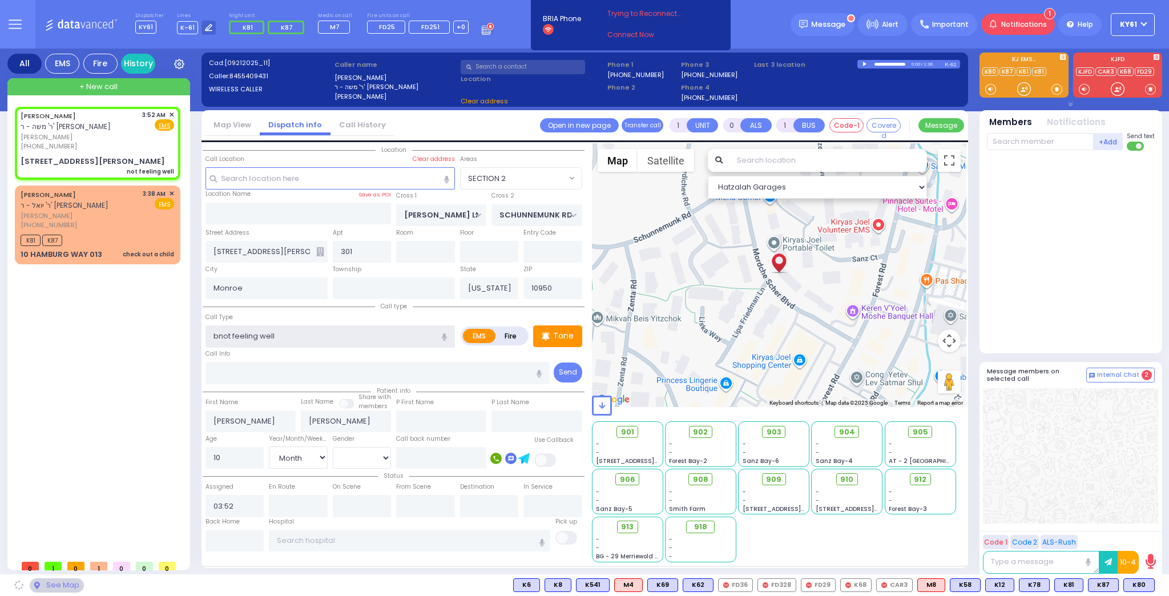
select select "SECTION 2"
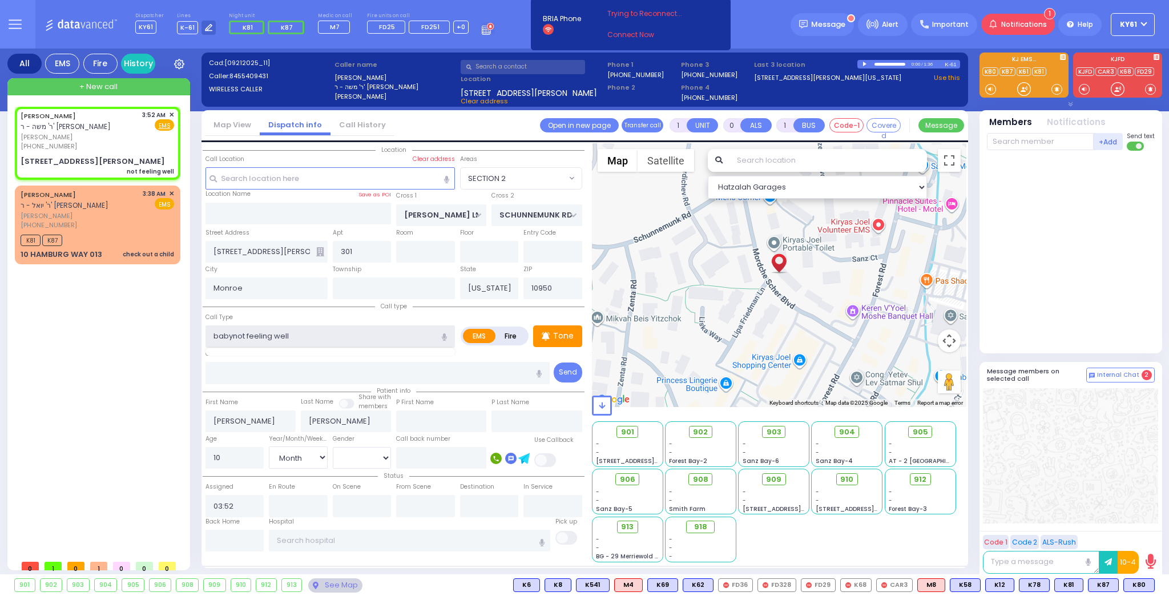
type input "baby not feeling well"
select select
radio input "true"
select select "Month"
select select "Hatzalah Garages"
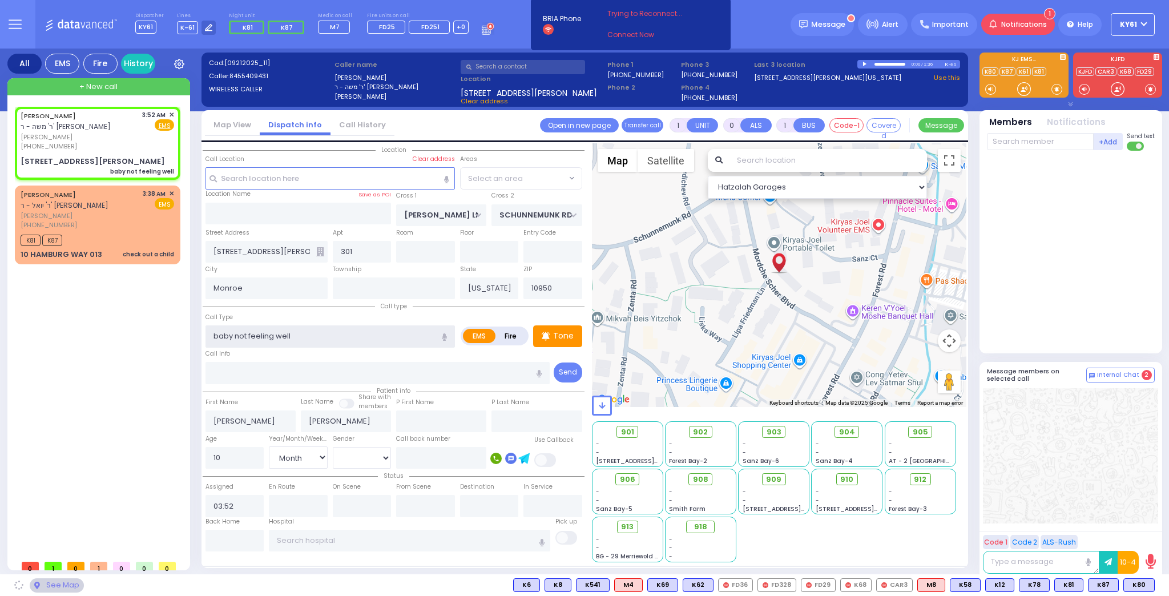
select select "SECTION 2"
click at [217, 335] on input "baby not feeling well" at bounding box center [329, 336] width 249 height 22
type input "Baby not feeling well"
select select
radio input "true"
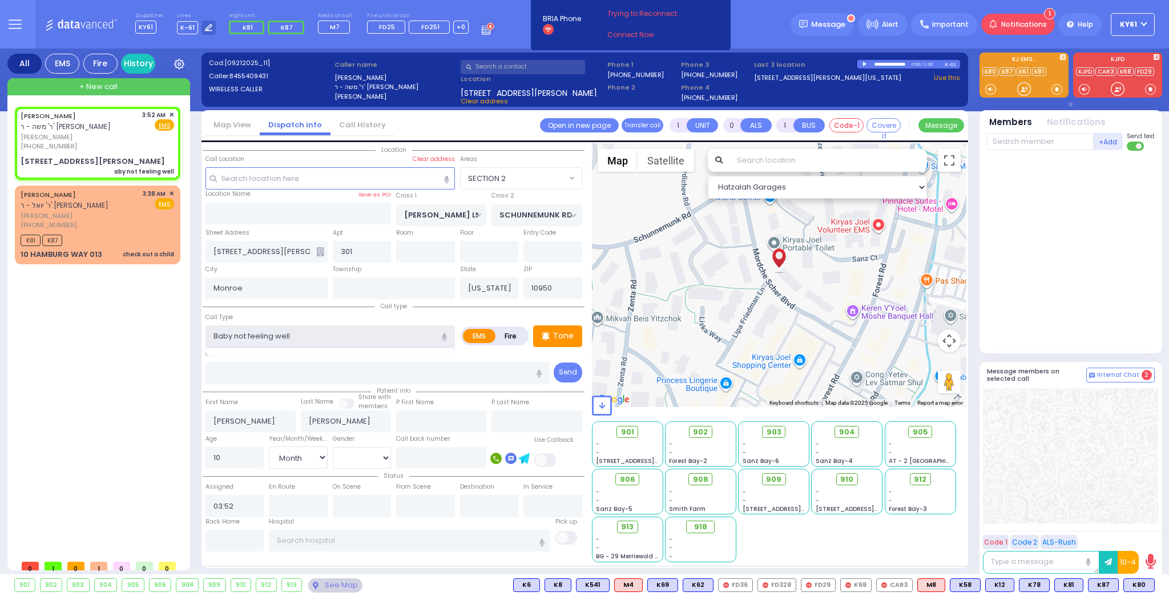
select select "Month"
select select "Hatzalah Garages"
select select "SECTION 2"
select select
radio input "true"
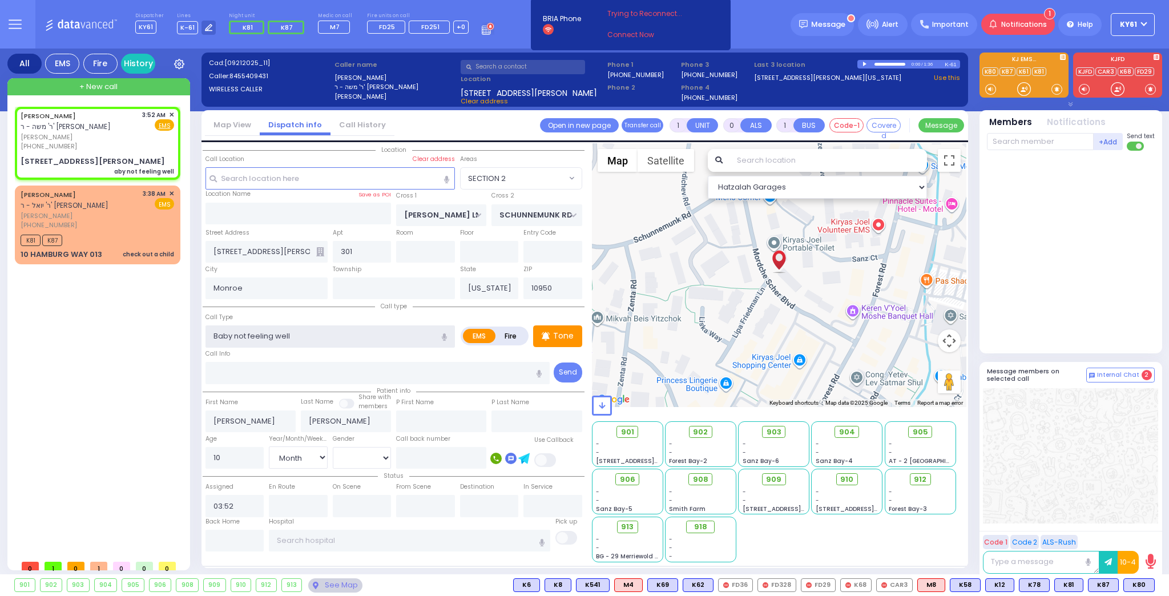
select select "Month"
select select "Hatzalah Garages"
select select "SECTION 2"
type input "Baby not feeling well"
click at [1134, 584] on span "K87" at bounding box center [1139, 585] width 30 height 13
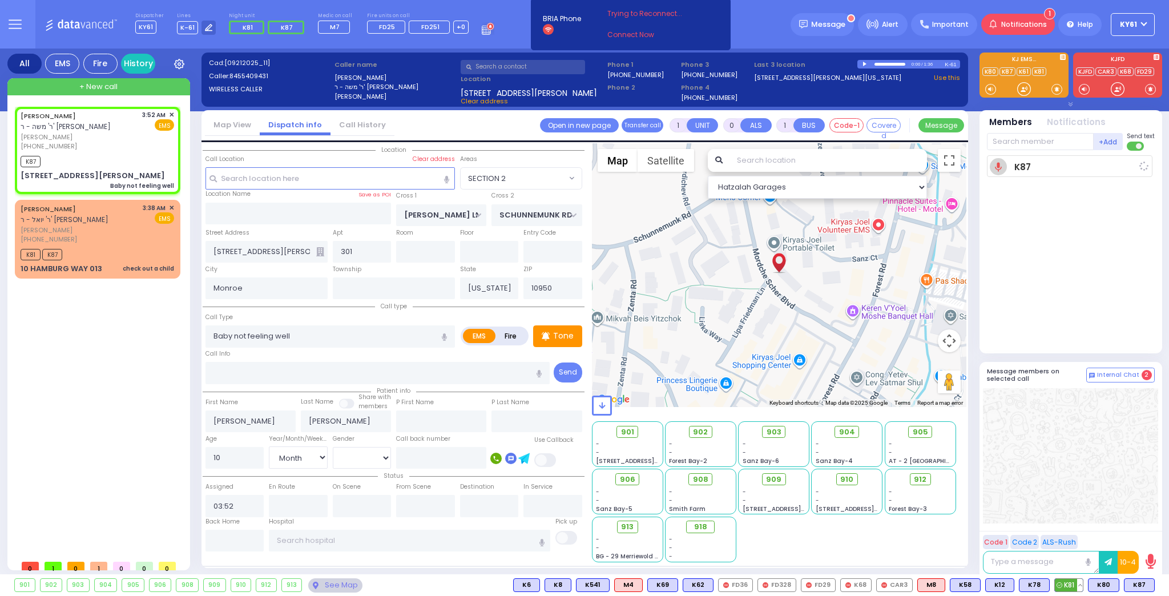
select select
radio input "true"
select select "Month"
type input "03:56"
select select "Hatzalah Garages"
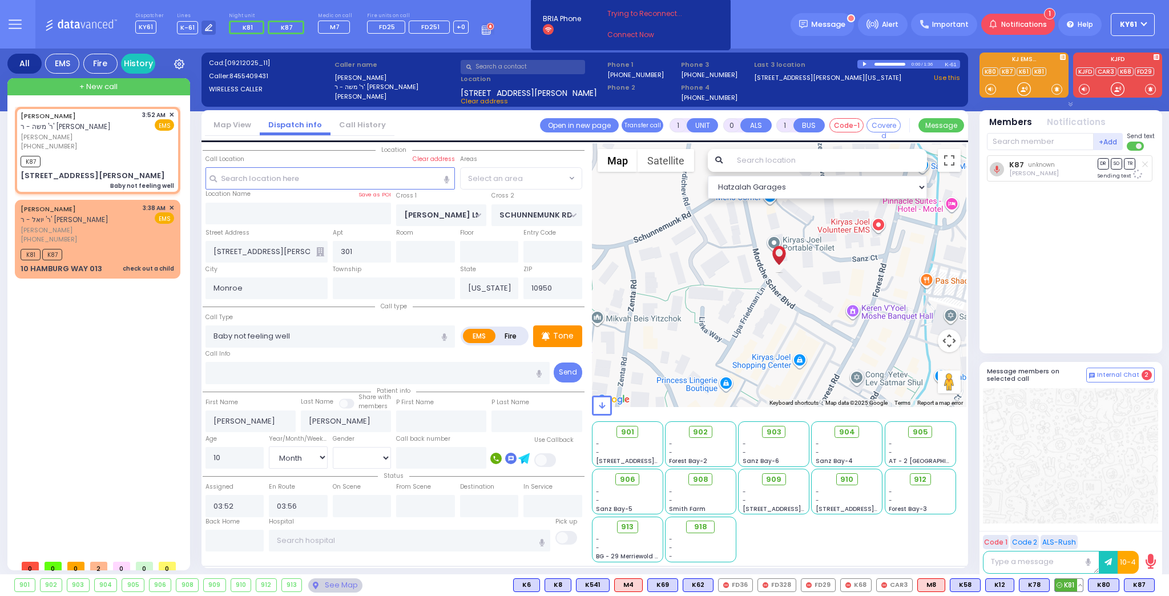
radio input "true"
select select "Month"
click at [1072, 587] on span "K81" at bounding box center [1069, 585] width 28 height 13
